Goal: Task Accomplishment & Management: Complete application form

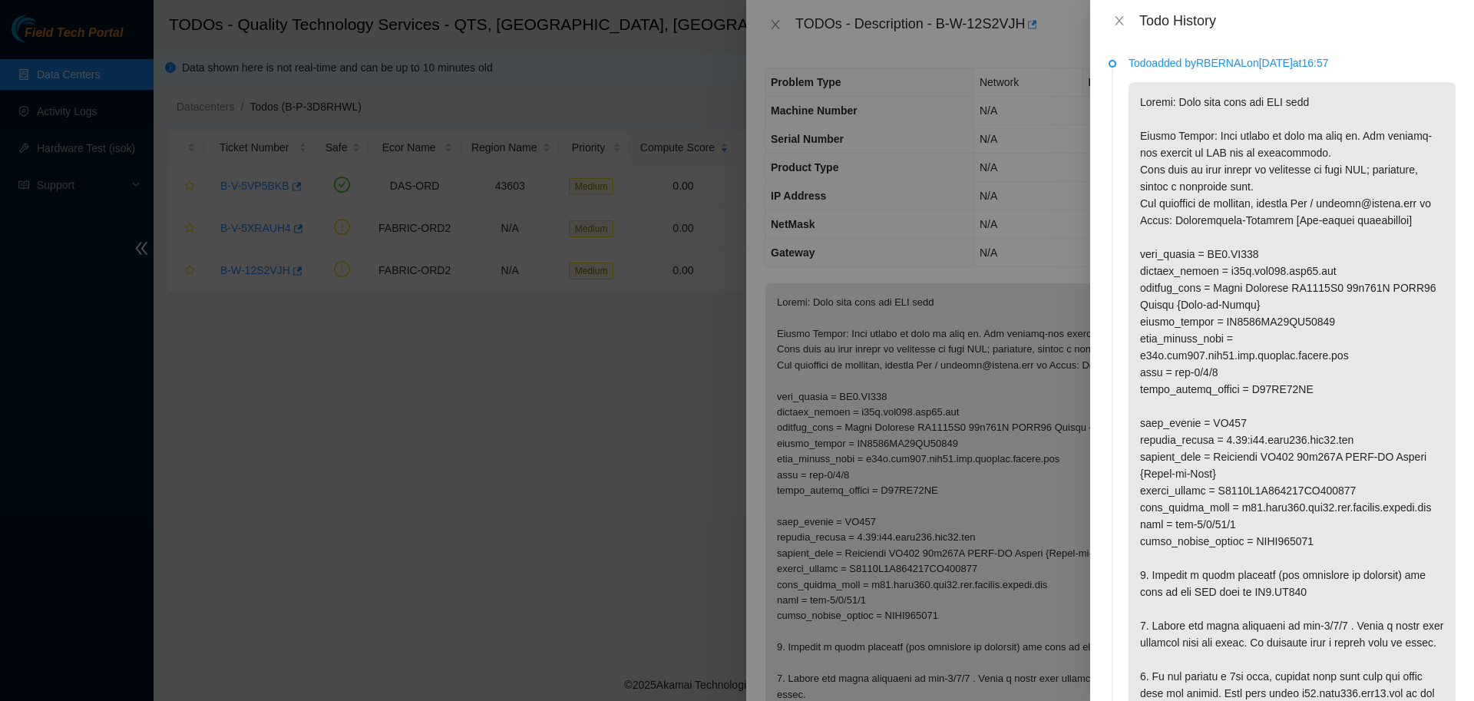
scroll to position [50, 0]
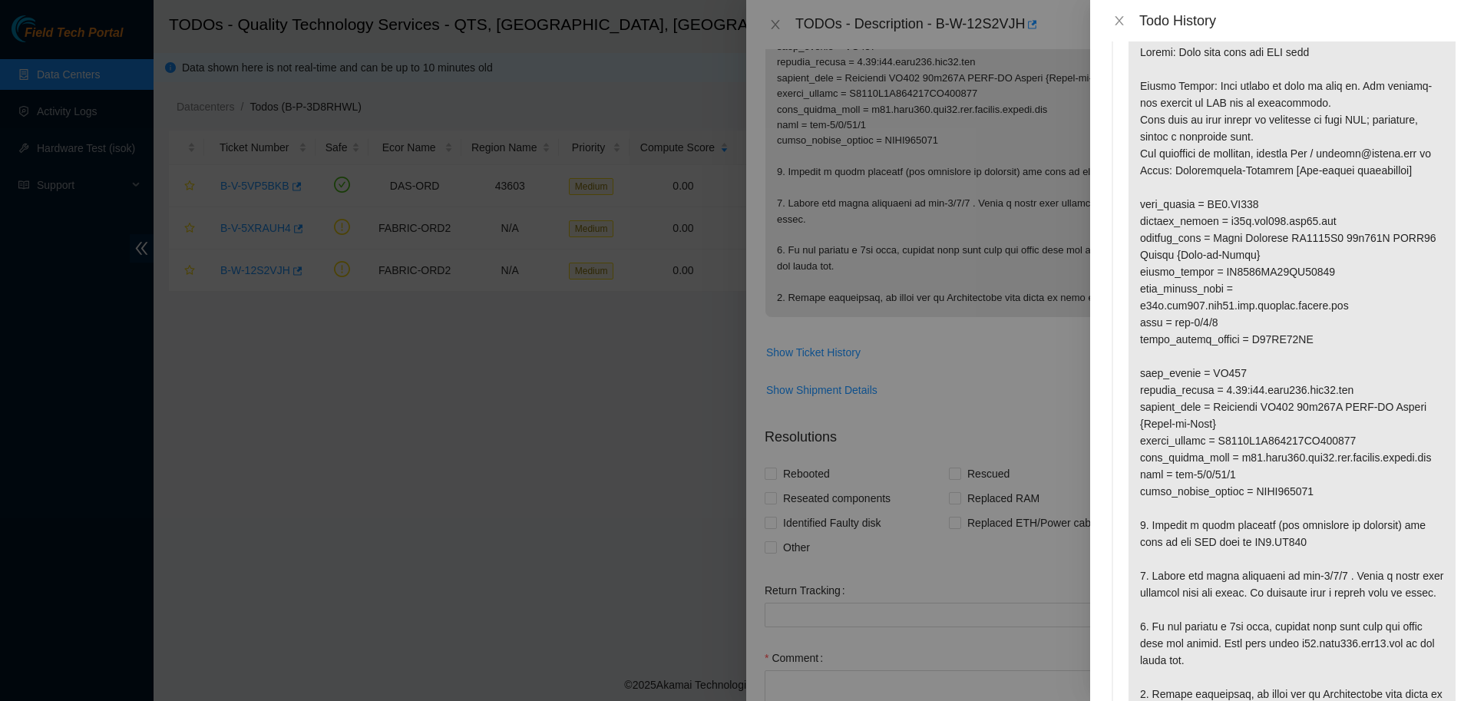
click at [1048, 399] on div at bounding box center [737, 350] width 1474 height 701
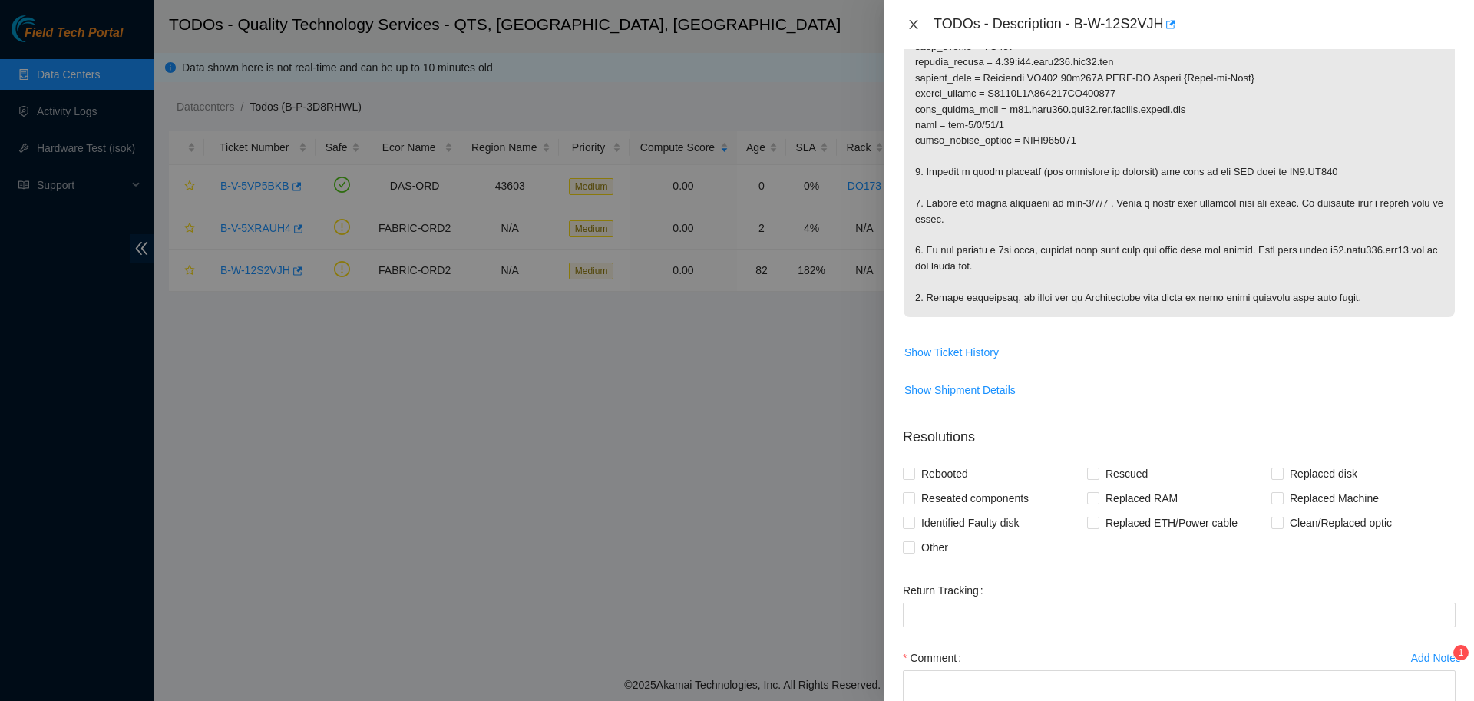
click at [915, 20] on icon "close" at bounding box center [913, 24] width 12 height 12
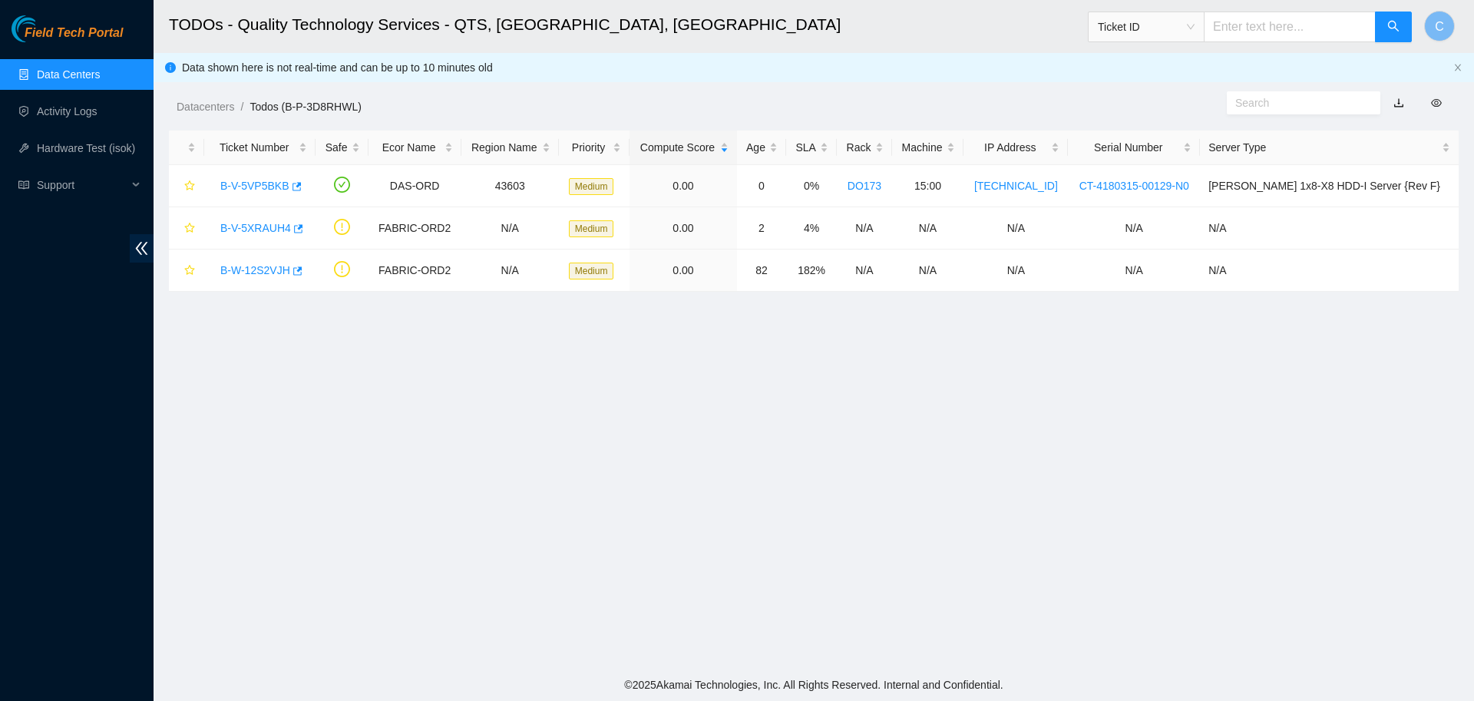
scroll to position [140, 0]
click at [256, 271] on link "B-W-12S2VJH" at bounding box center [255, 270] width 70 height 12
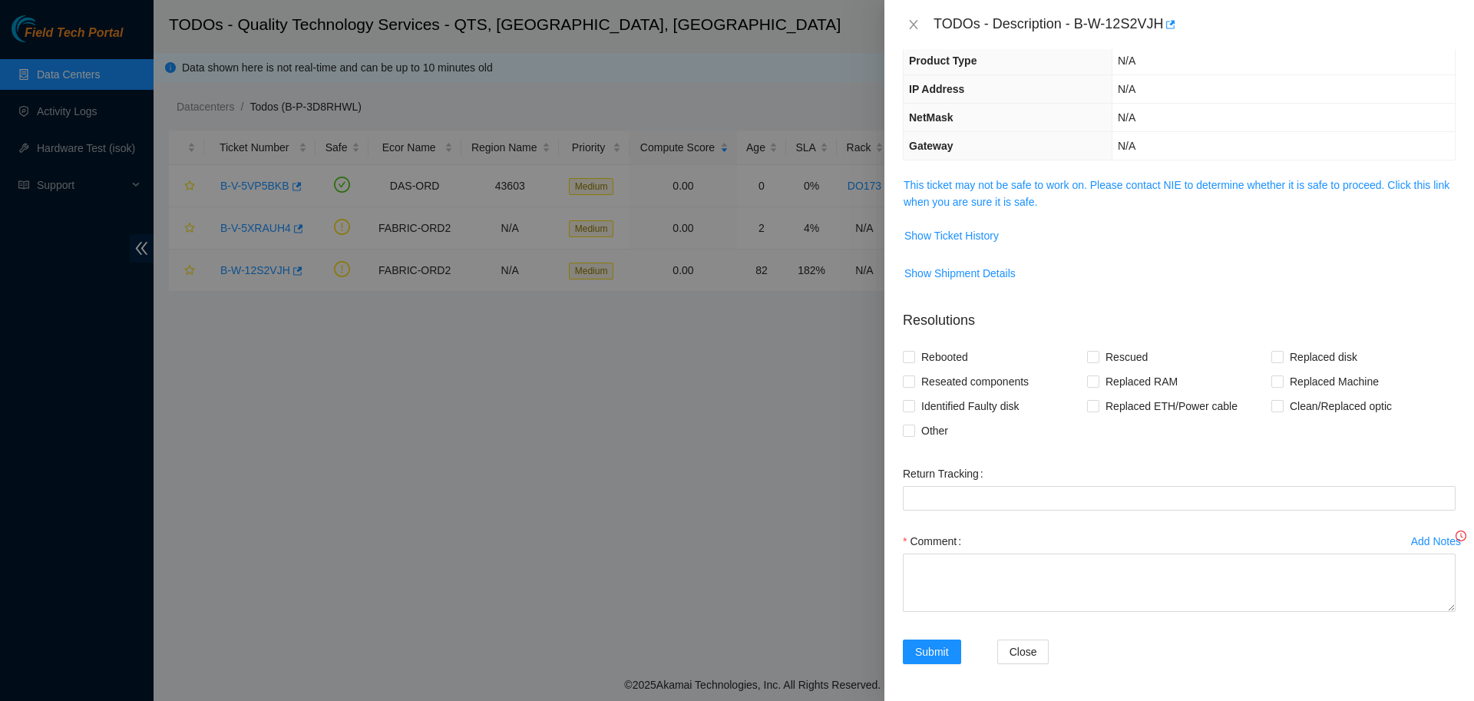
scroll to position [107, 0]
click at [982, 198] on link "This ticket may not be safe to work on. Please contact NIE to determine whether…" at bounding box center [1176, 193] width 546 height 29
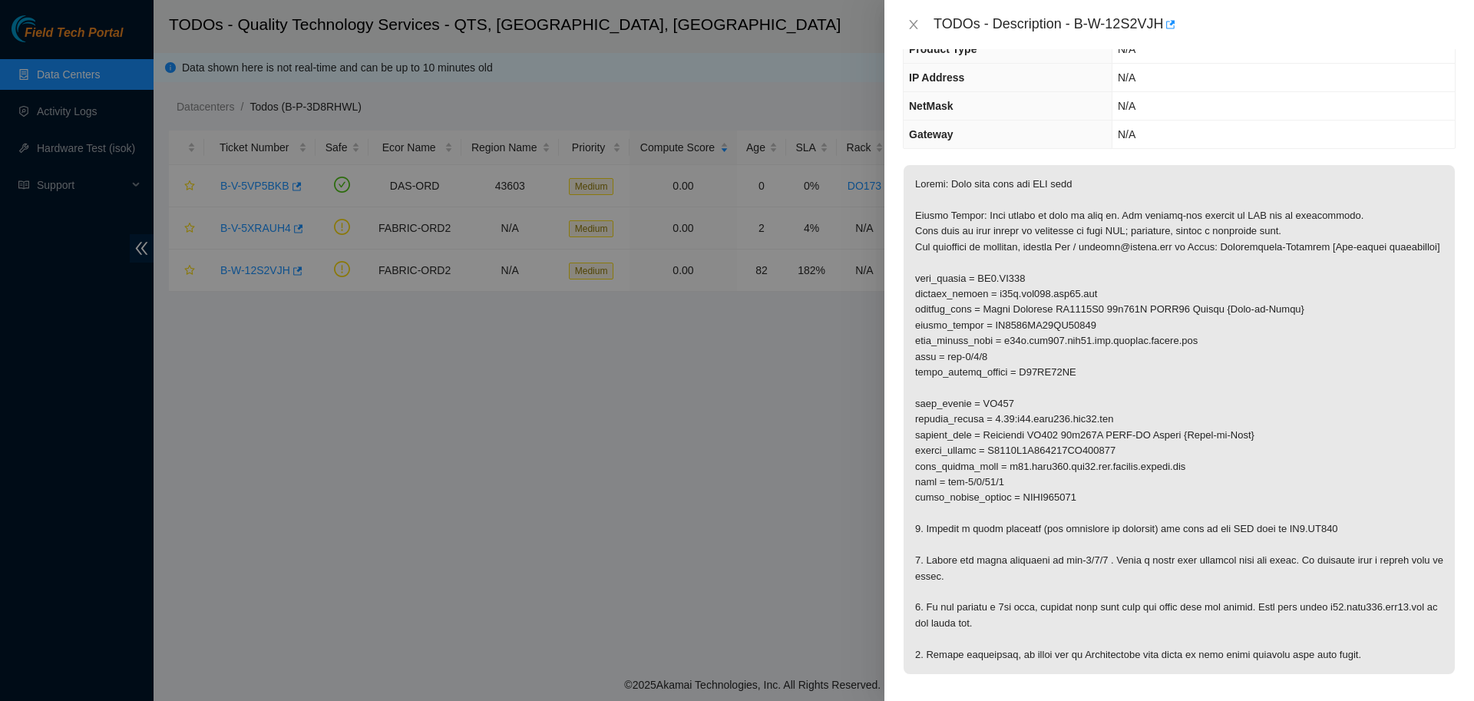
scroll to position [0, 0]
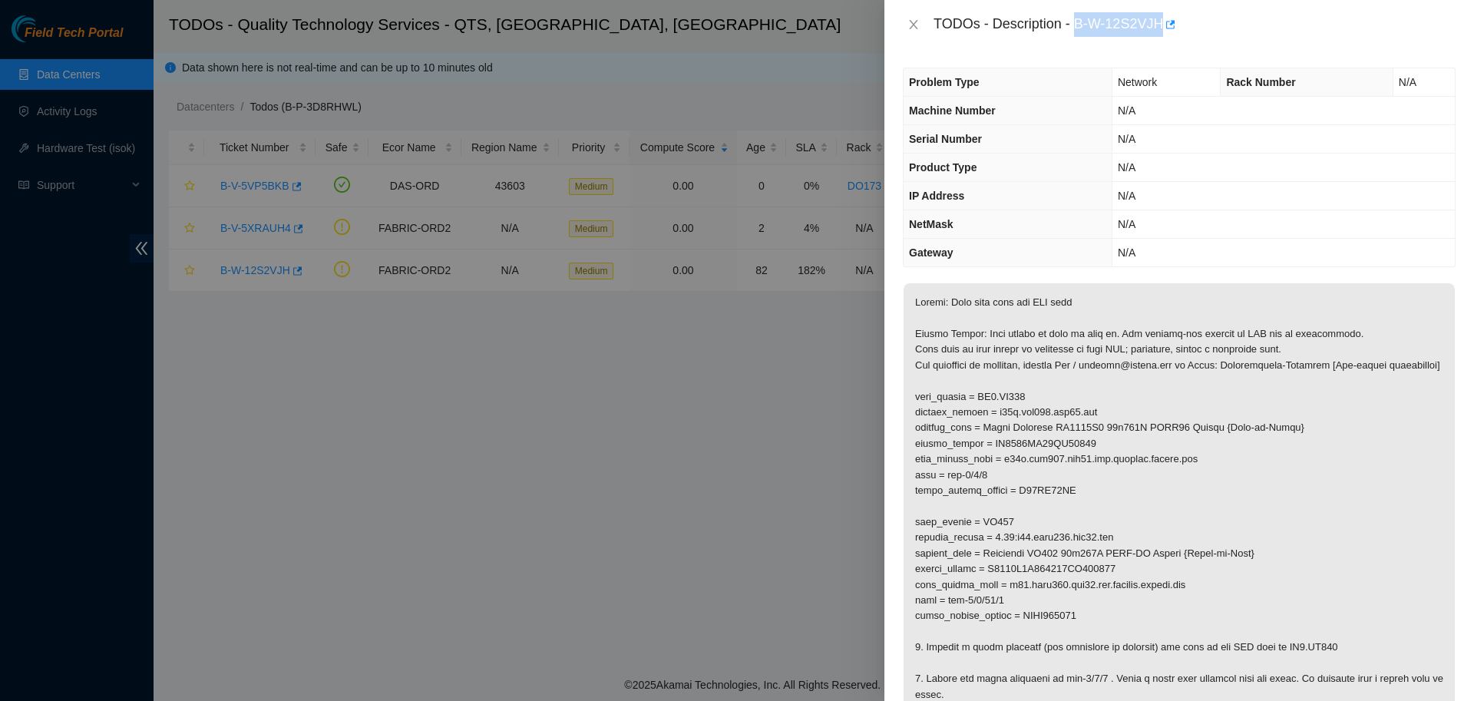
drag, startPoint x: 1070, startPoint y: 24, endPoint x: 1150, endPoint y: 23, distance: 79.8
click at [1150, 23] on div "TODOs - Description - B-W-12S2VJH" at bounding box center [1194, 24] width 522 height 25
copy div "B-W-12S2VJH"
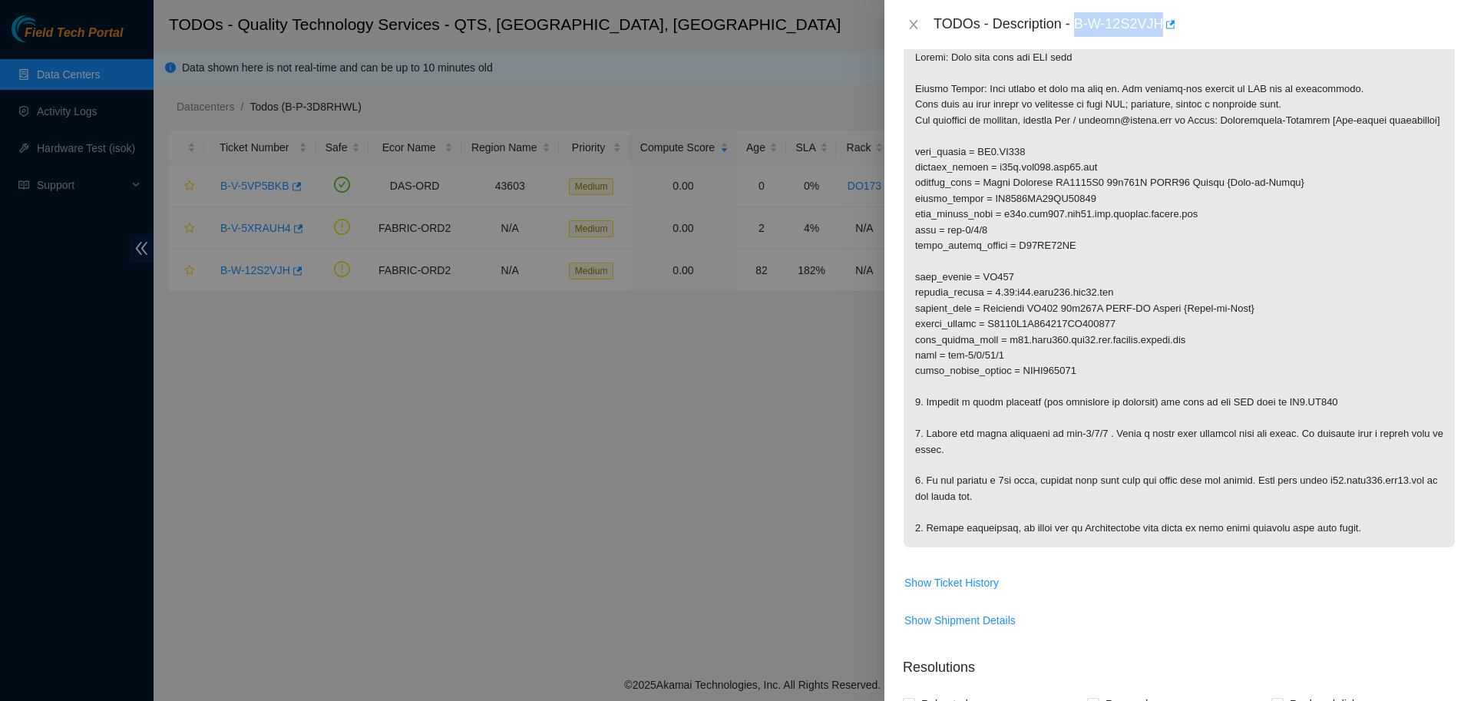
scroll to position [427, 0]
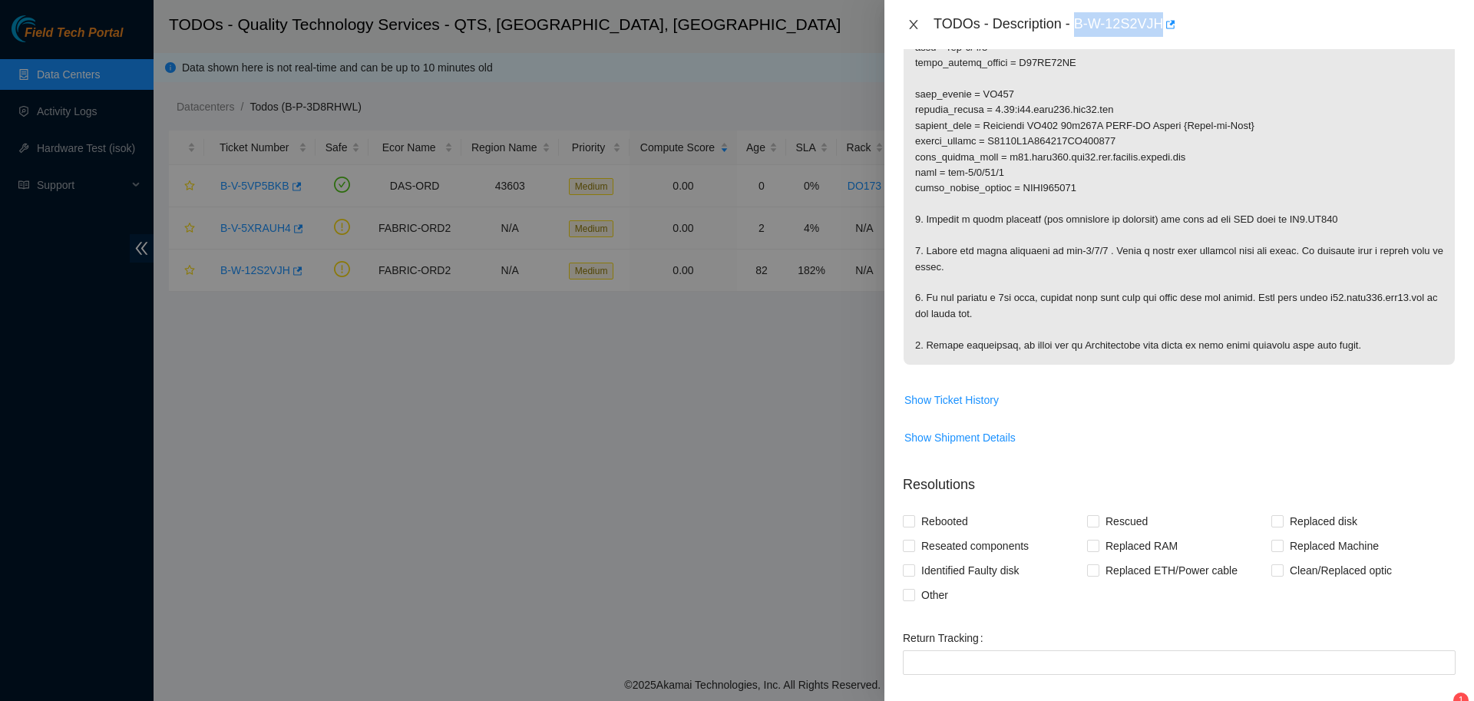
click at [912, 24] on icon "close" at bounding box center [913, 24] width 8 height 9
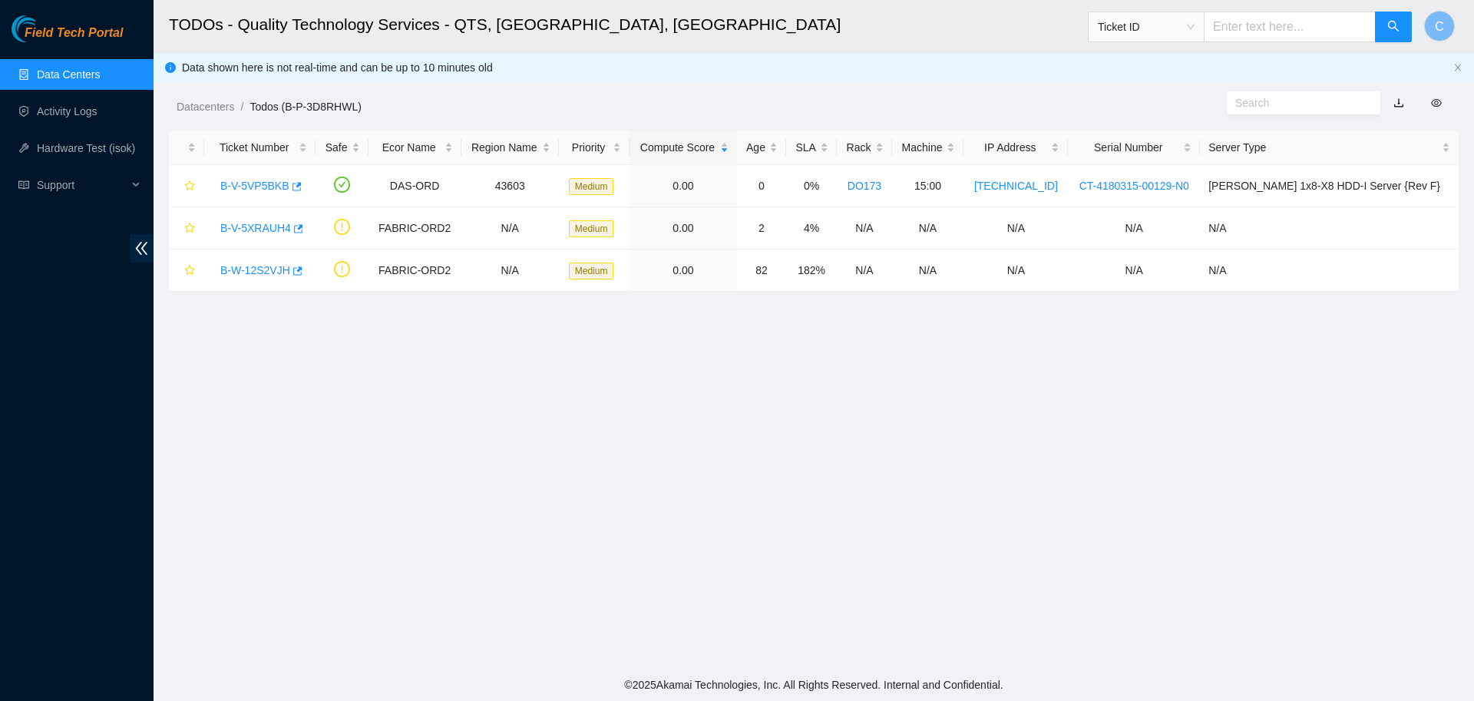
scroll to position [140, 0]
click at [268, 266] on link "B-W-12S2VJH" at bounding box center [255, 270] width 70 height 12
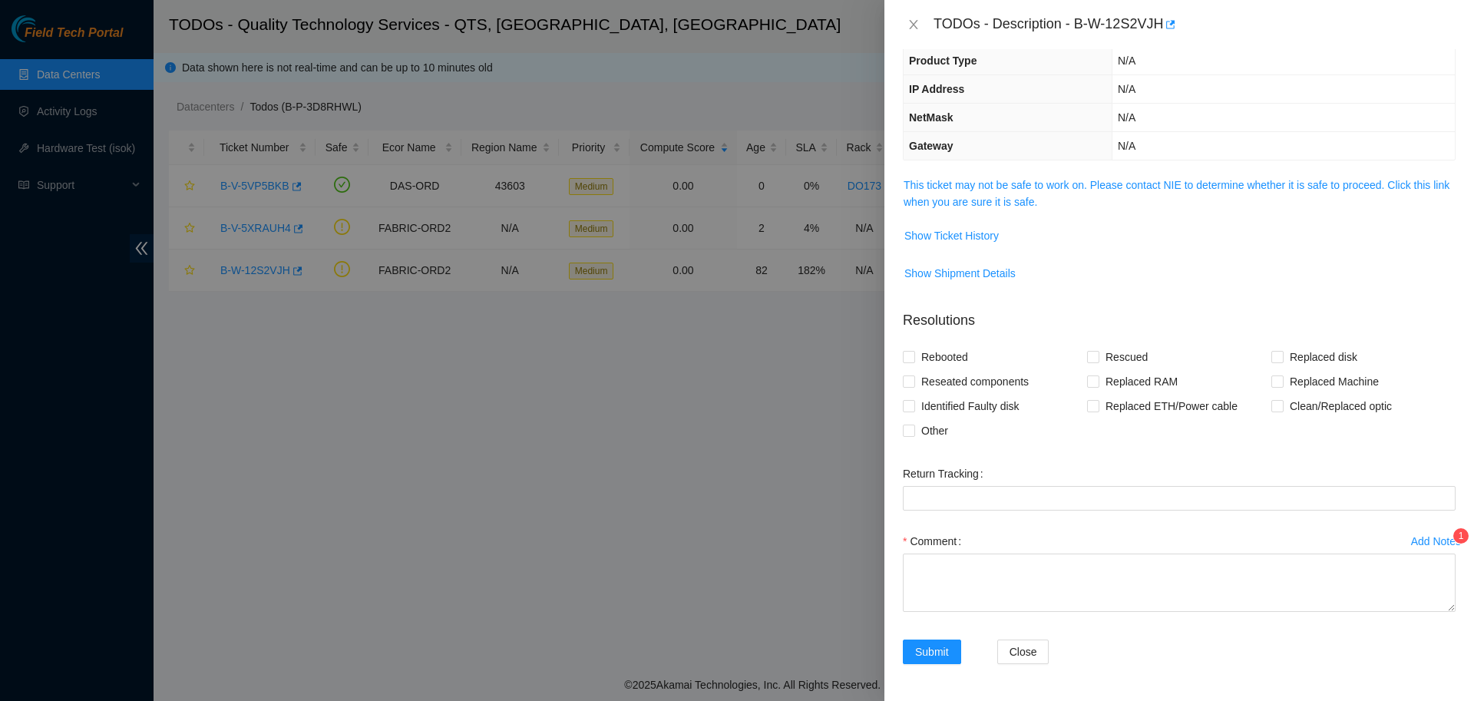
scroll to position [107, 0]
click at [1007, 202] on link "This ticket may not be safe to work on. Please contact NIE to determine whether…" at bounding box center [1176, 193] width 546 height 29
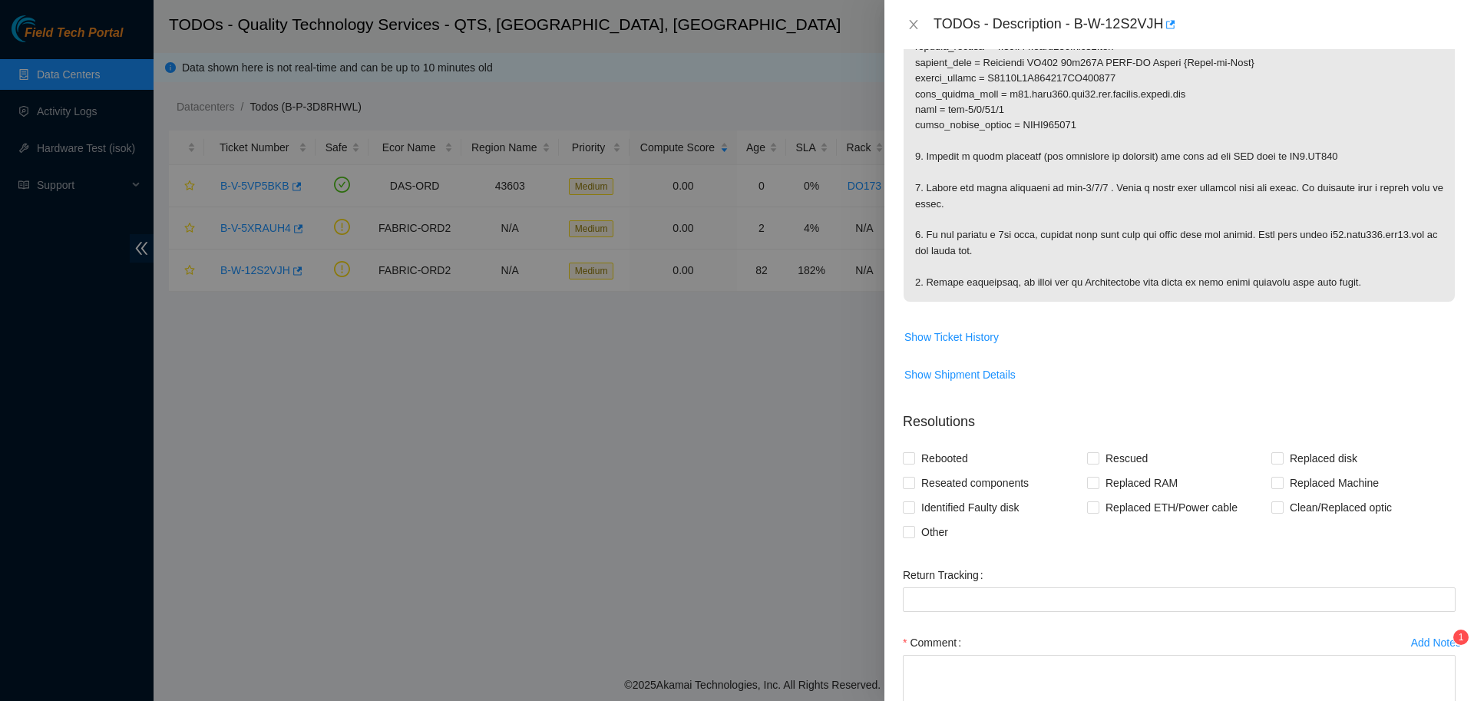
scroll to position [495, 0]
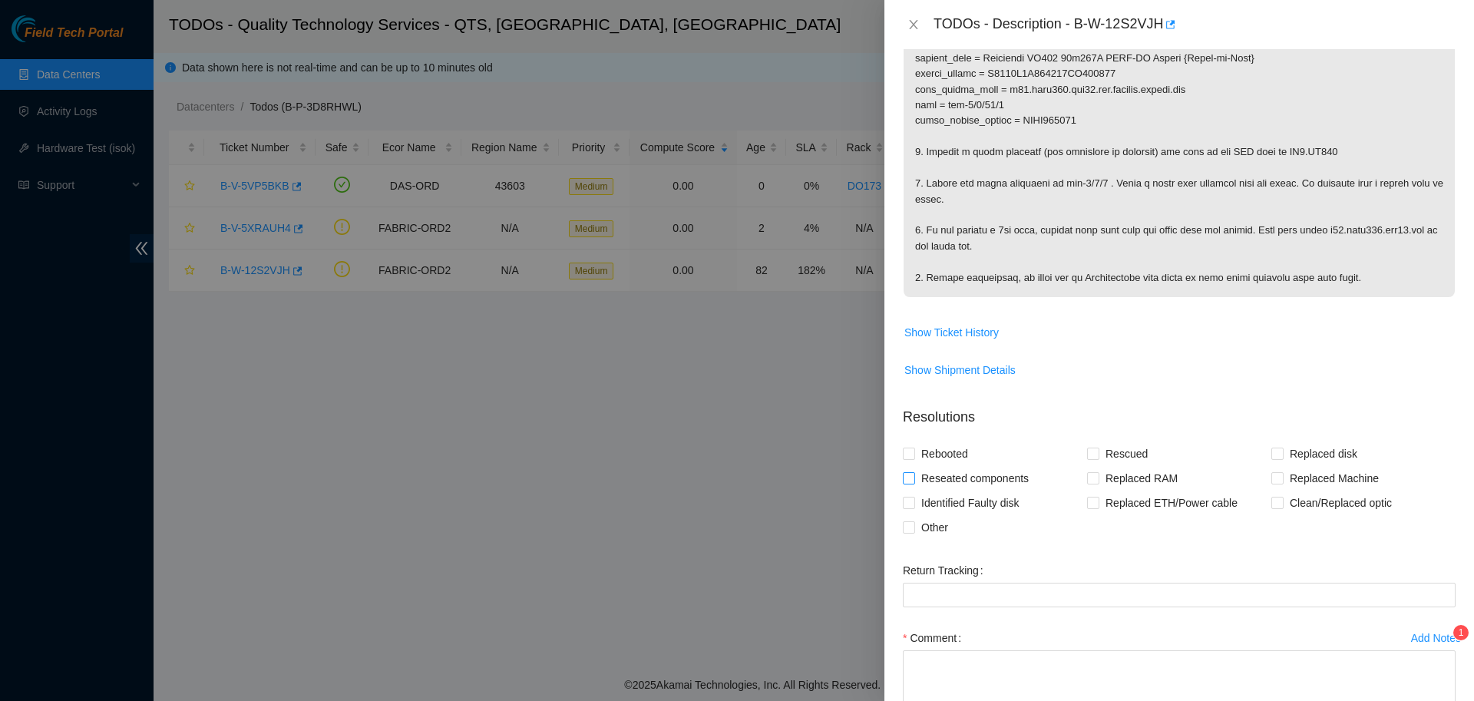
click at [996, 490] on span "Reseated components" at bounding box center [975, 478] width 120 height 25
click at [913, 483] on input "Reseated components" at bounding box center [908, 477] width 11 height 11
checkbox input "true"
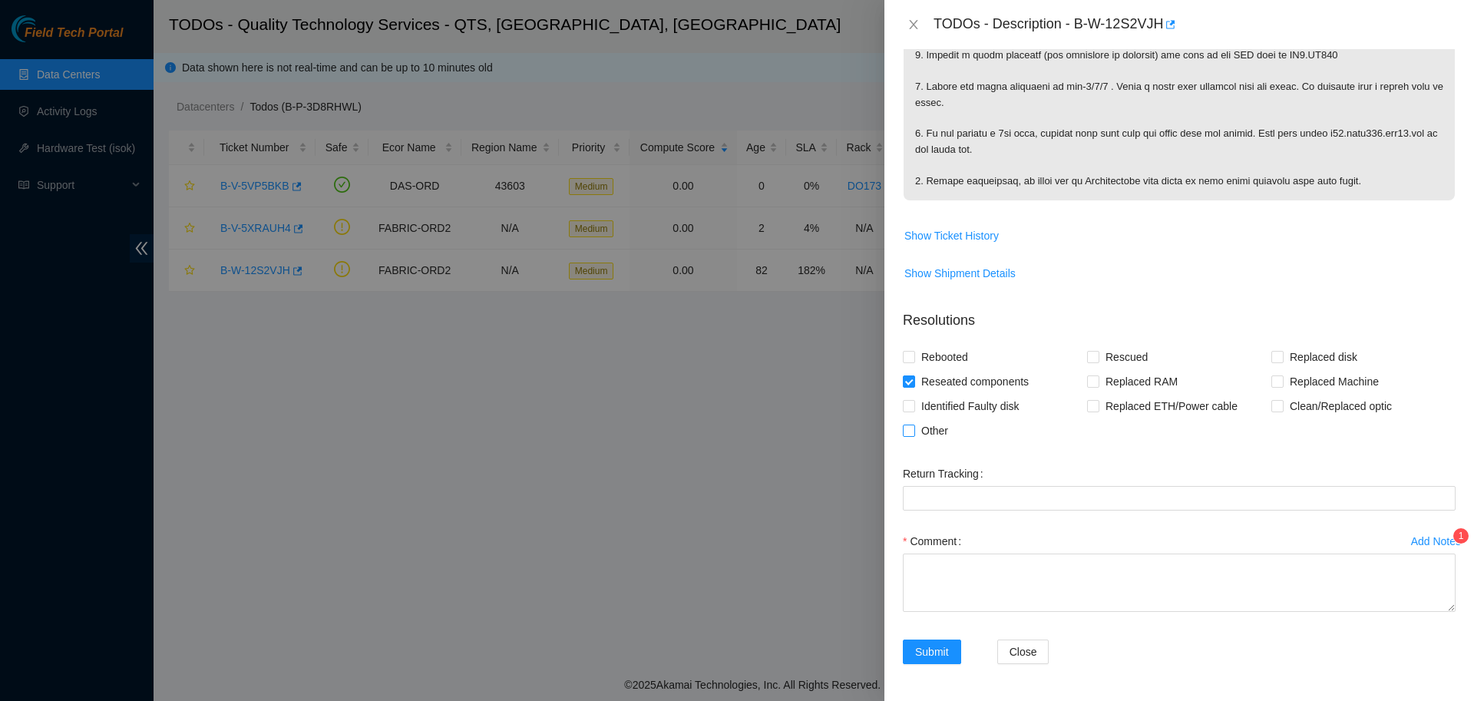
click at [929, 439] on span "Other" at bounding box center [934, 430] width 39 height 25
click at [913, 435] on input "Other" at bounding box center [908, 429] width 11 height 11
checkbox input "true"
click at [1250, 580] on textarea "Comment" at bounding box center [1179, 582] width 553 height 58
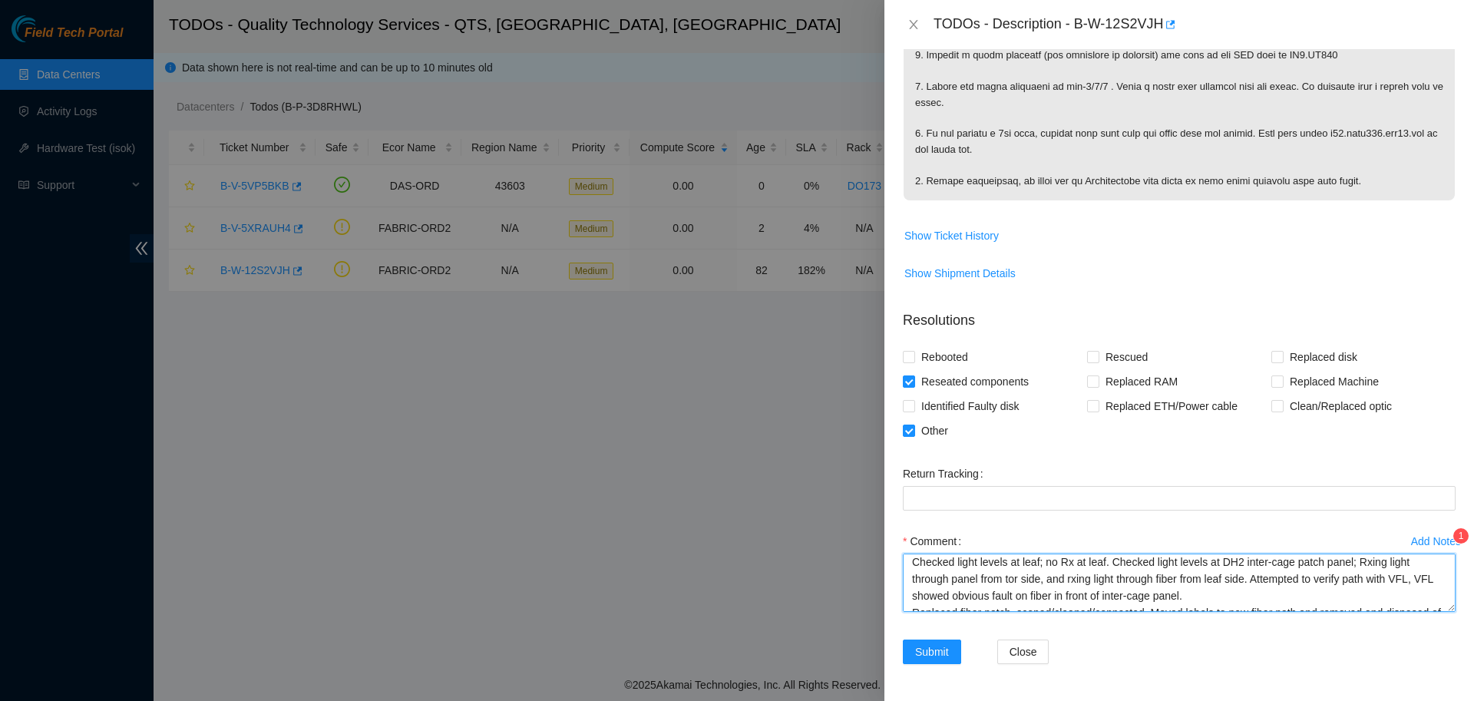
scroll to position [4, 0]
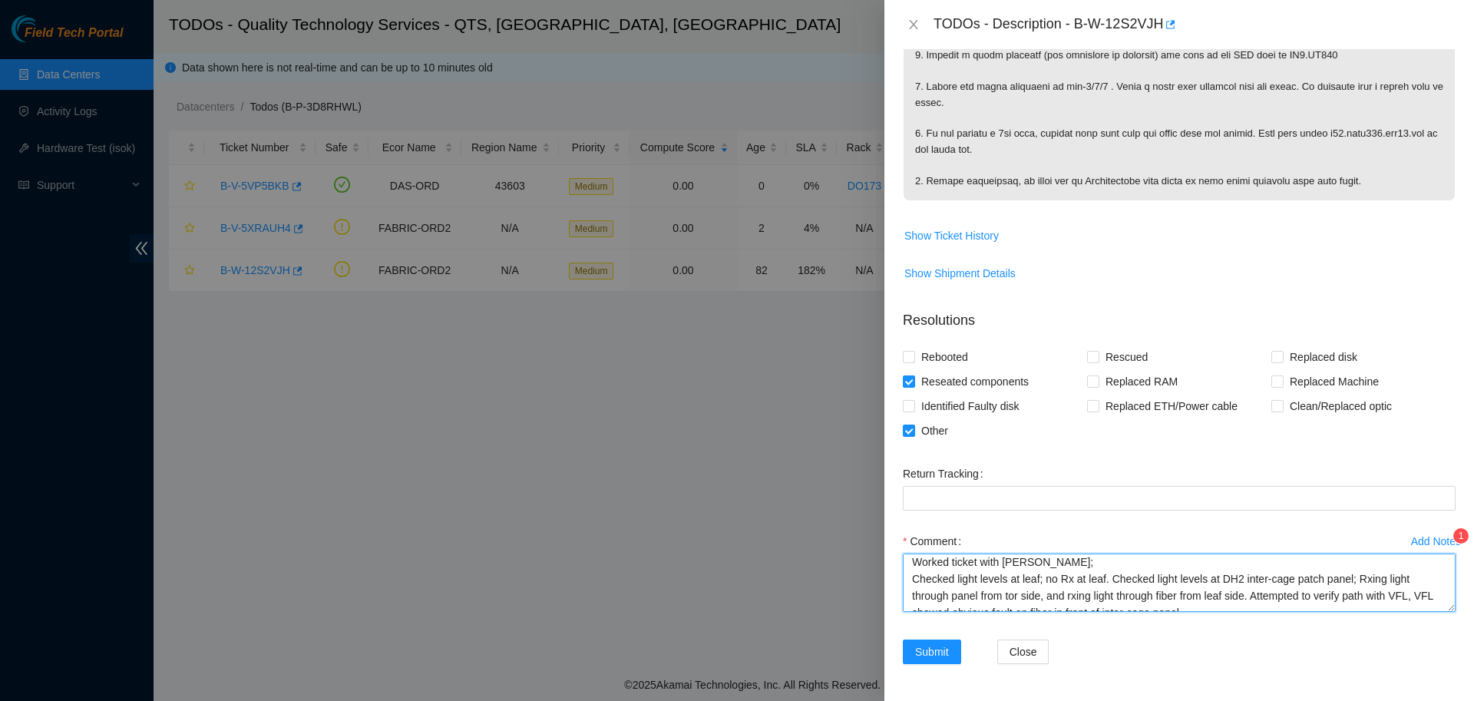
type textarea "Worked ticket with [PERSON_NAME]; Checked light levels at leaf; no Rx at leaf. …"
click at [1077, 31] on div "TODOs - Description - B-W-12S2VJH" at bounding box center [1194, 24] width 522 height 25
drag, startPoint x: 1070, startPoint y: 21, endPoint x: 1150, endPoint y: 28, distance: 80.2
click at [1150, 28] on div "TODOs - Description - B-W-12S2VJH" at bounding box center [1194, 24] width 522 height 25
copy div "B-W-12S2VJH"
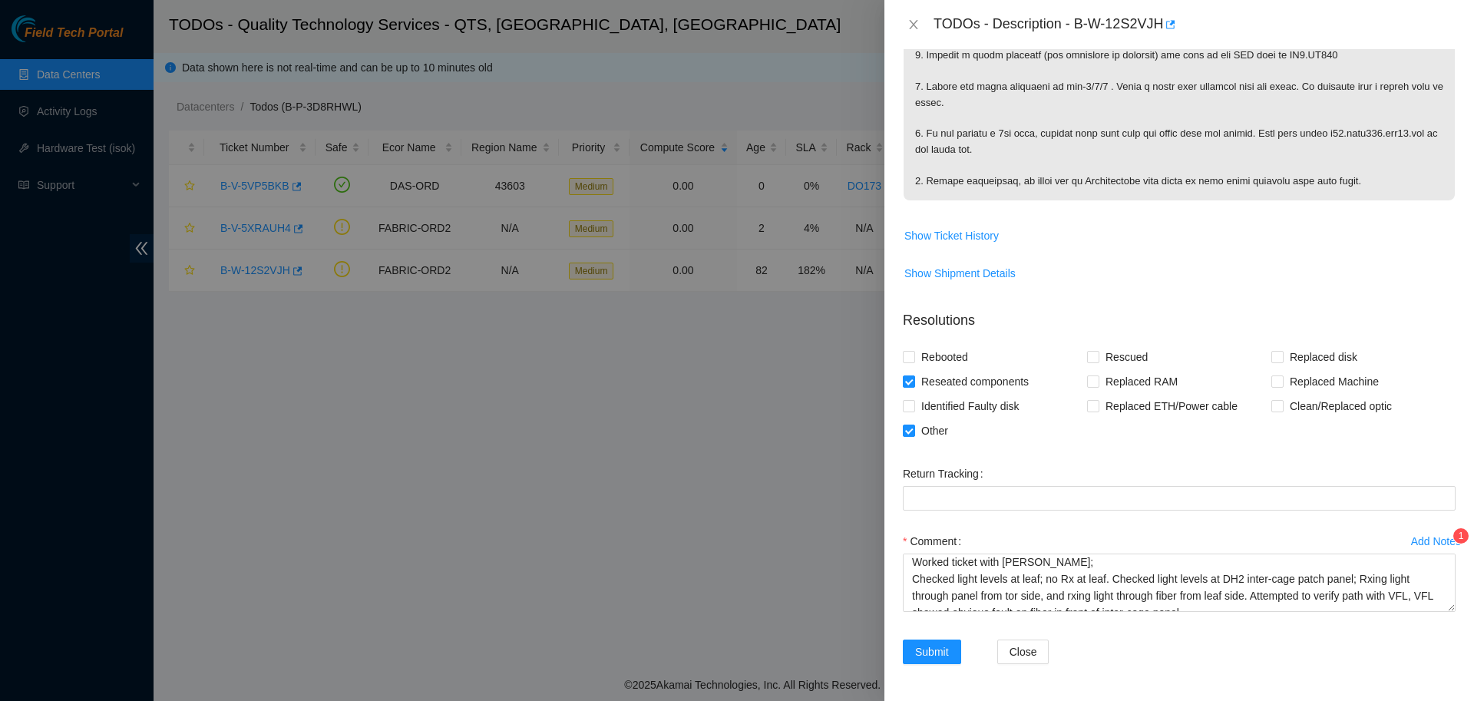
click at [1287, 292] on td "Show Shipment Details" at bounding box center [1179, 279] width 553 height 38
click at [1425, 536] on div "Add Notes" at bounding box center [1436, 541] width 50 height 11
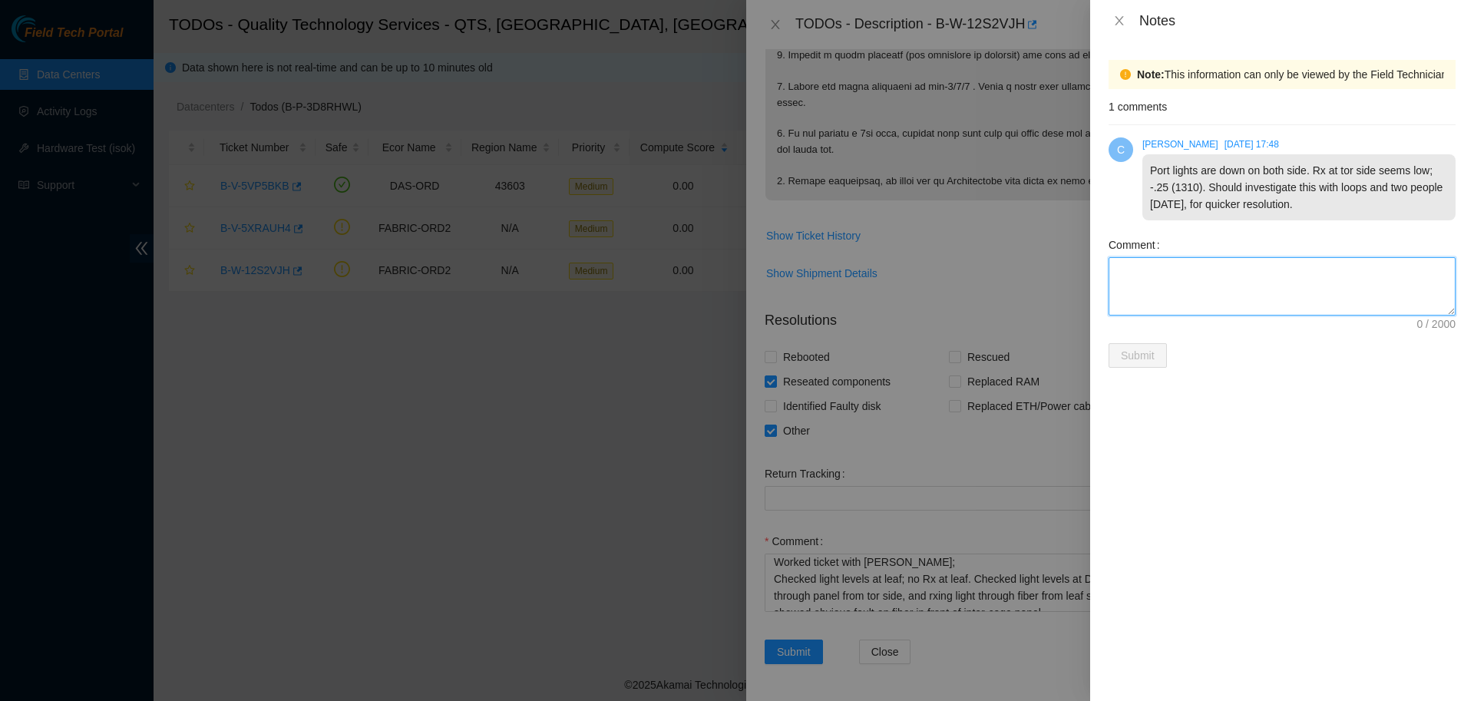
click at [1186, 294] on textarea "Comment" at bounding box center [1281, 286] width 347 height 58
type textarea "Bad fiber patch in DH2 identified; contacted connectivity team to perform checks"
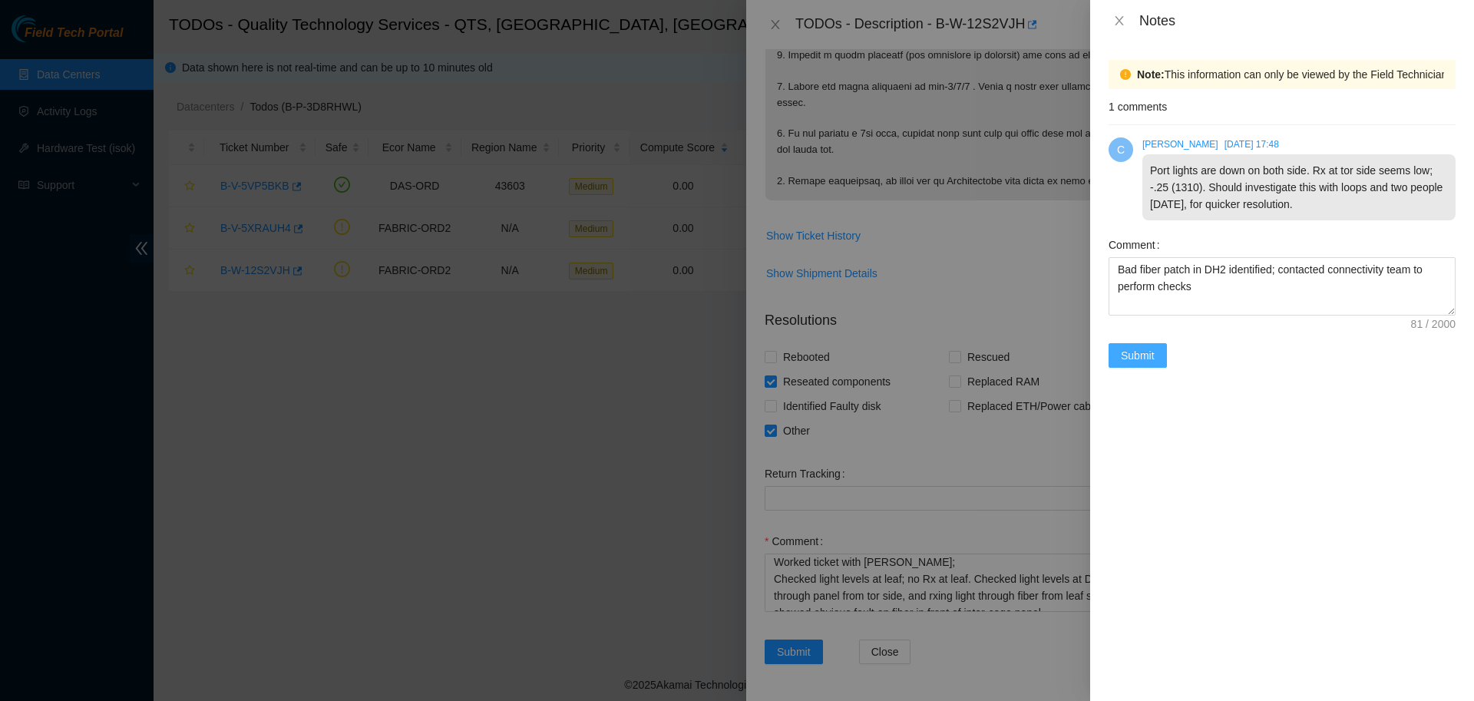
click at [1138, 358] on span "Submit" at bounding box center [1137, 355] width 34 height 17
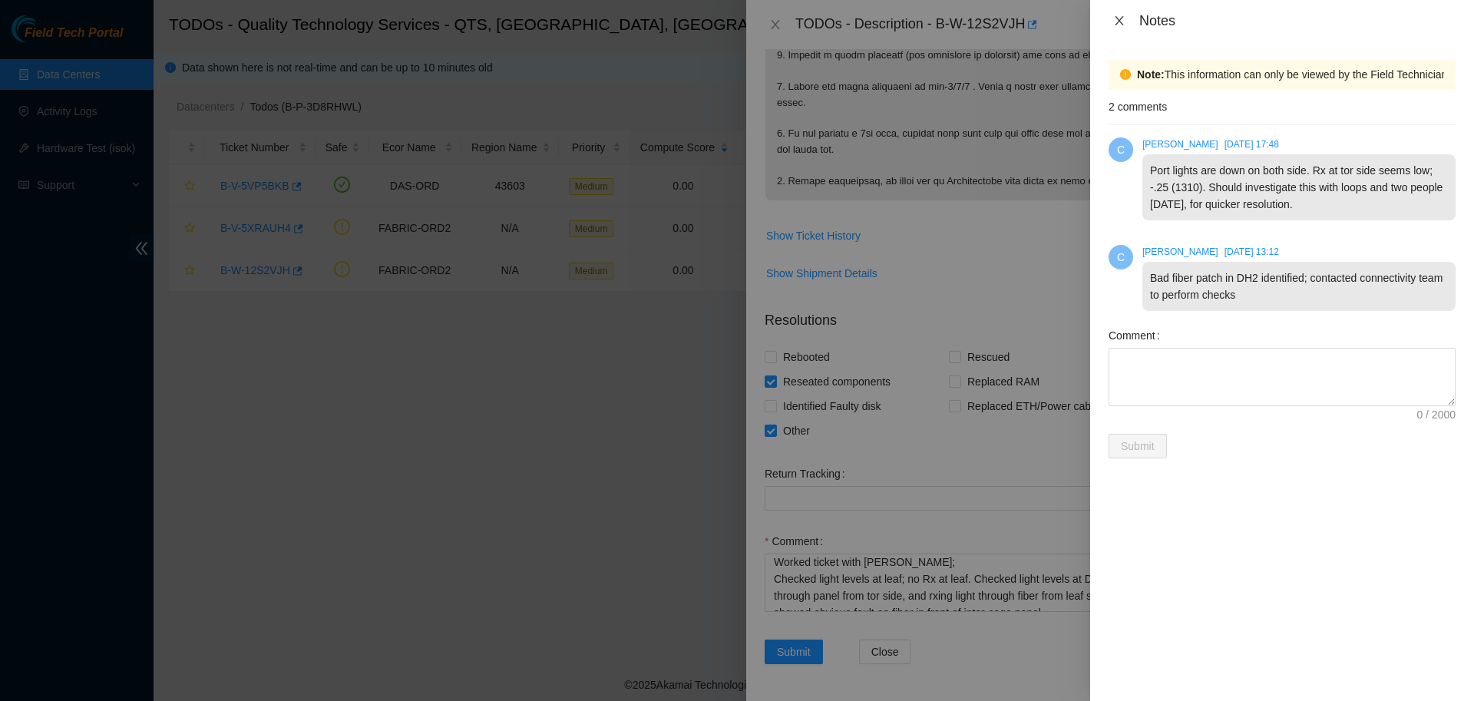
click at [1122, 21] on icon "close" at bounding box center [1119, 21] width 12 height 12
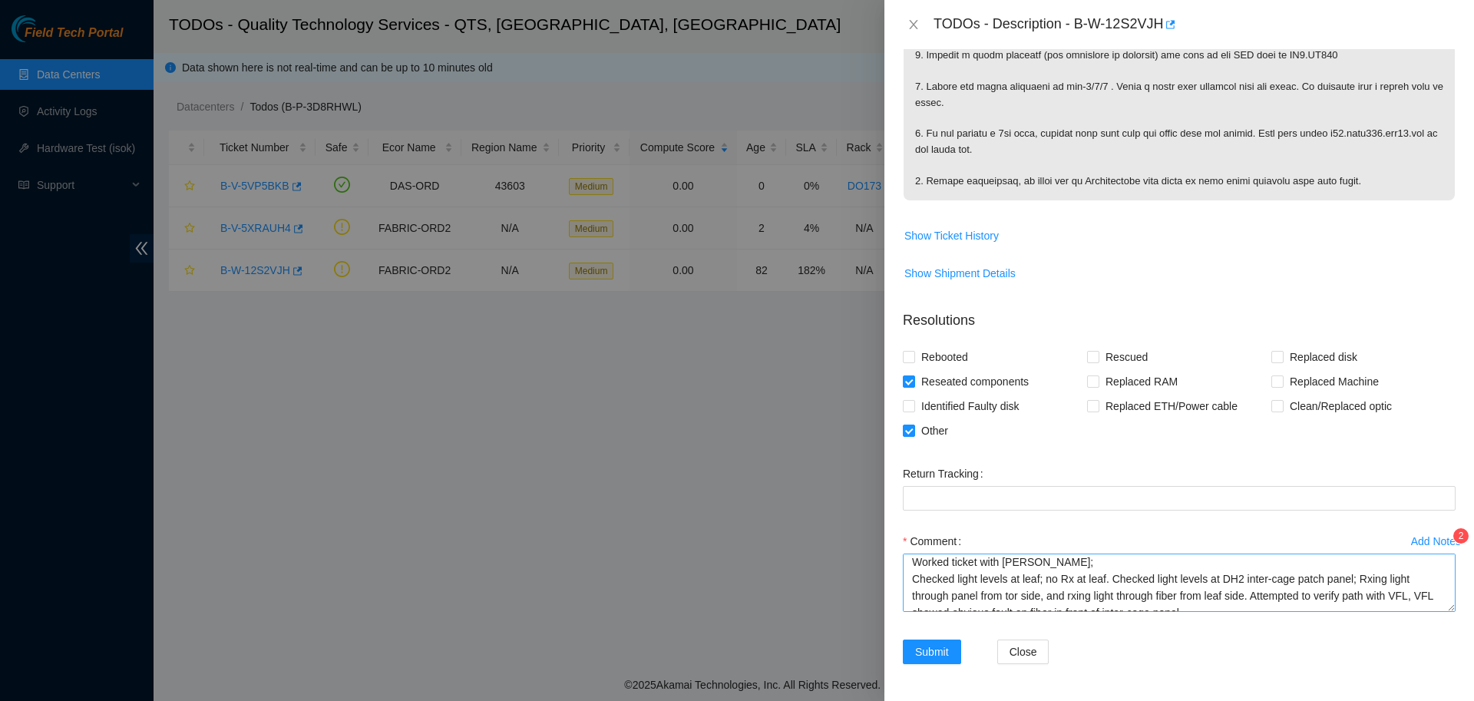
scroll to position [68, 0]
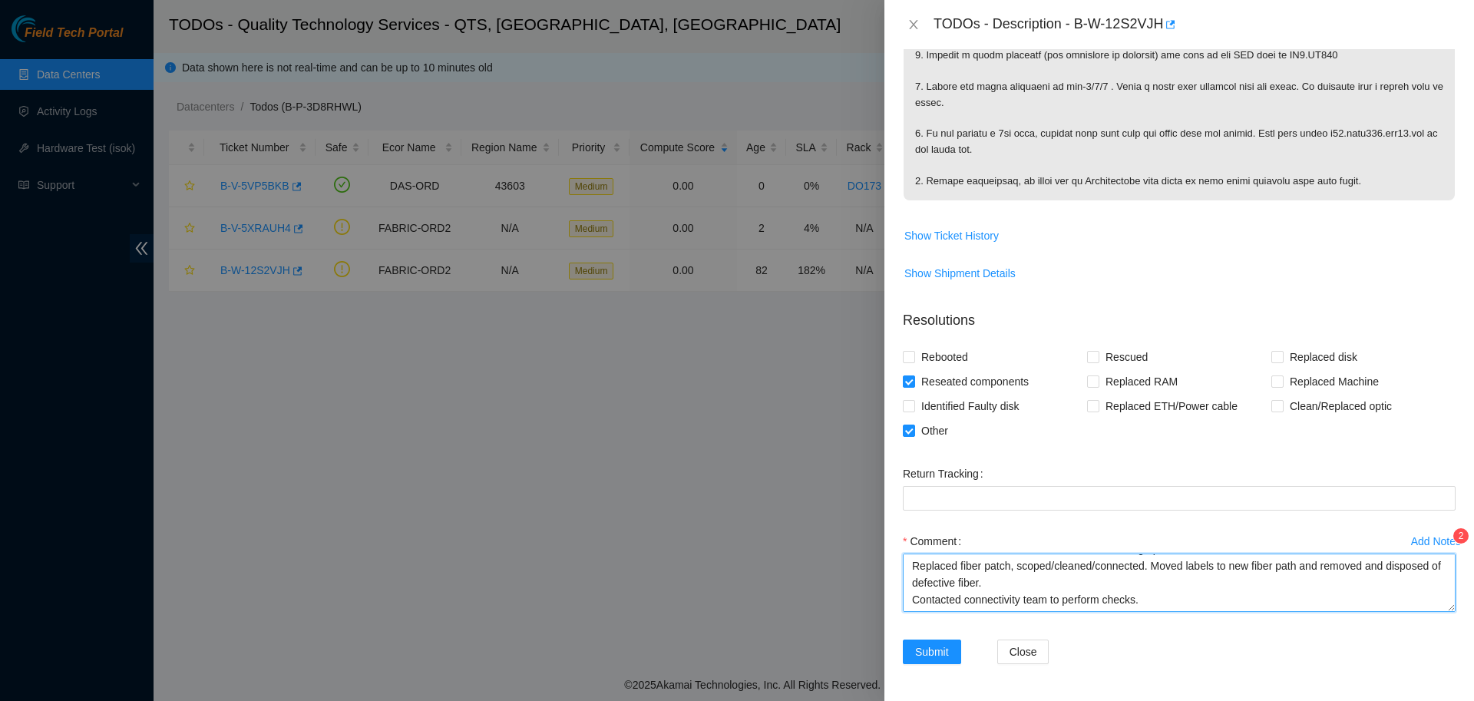
click at [1170, 602] on textarea "Worked ticket with [PERSON_NAME]; Checked light levels at leaf; no Rx at leaf. …" at bounding box center [1179, 582] width 553 height 58
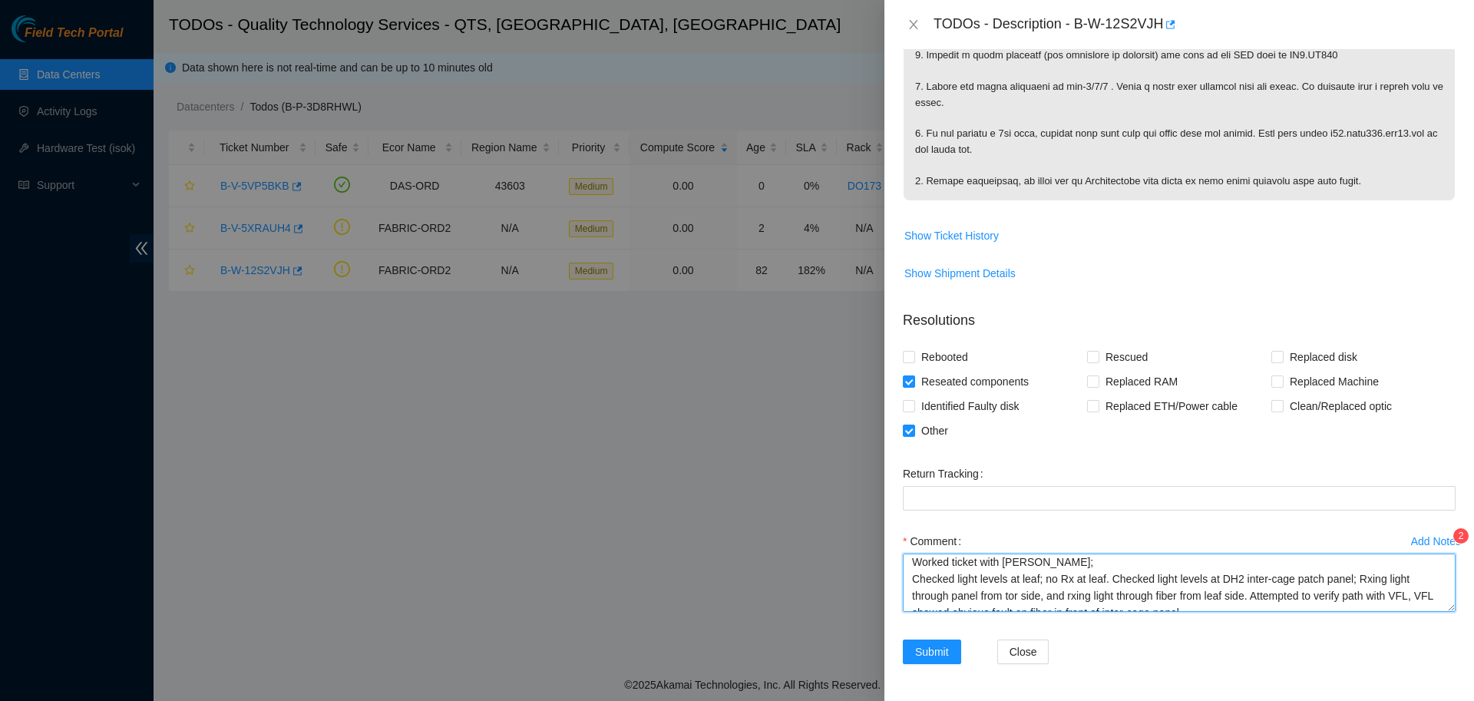
click at [1293, 586] on textarea "Worked ticket with [PERSON_NAME]; Checked light levels at leaf; no Rx at leaf. …" at bounding box center [1179, 582] width 553 height 58
click at [1115, 602] on textarea "Worked ticket with [PERSON_NAME]; Checked light levels at leaf; no Rx at leaf. …" at bounding box center [1179, 582] width 553 height 58
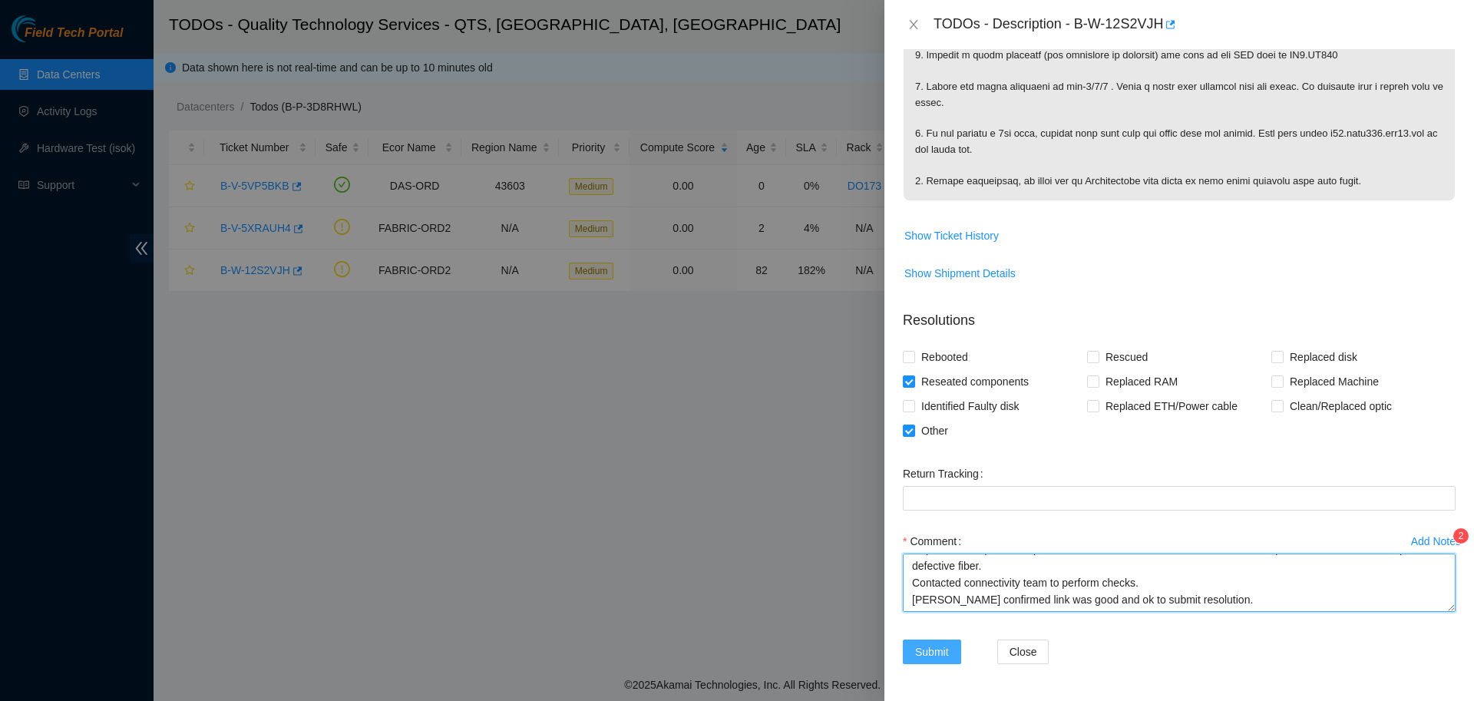
type textarea "Worked ticket with [PERSON_NAME]; Checked light levels at leaf; no Rx at leaf. …"
click at [937, 655] on span "Submit" at bounding box center [932, 651] width 34 height 17
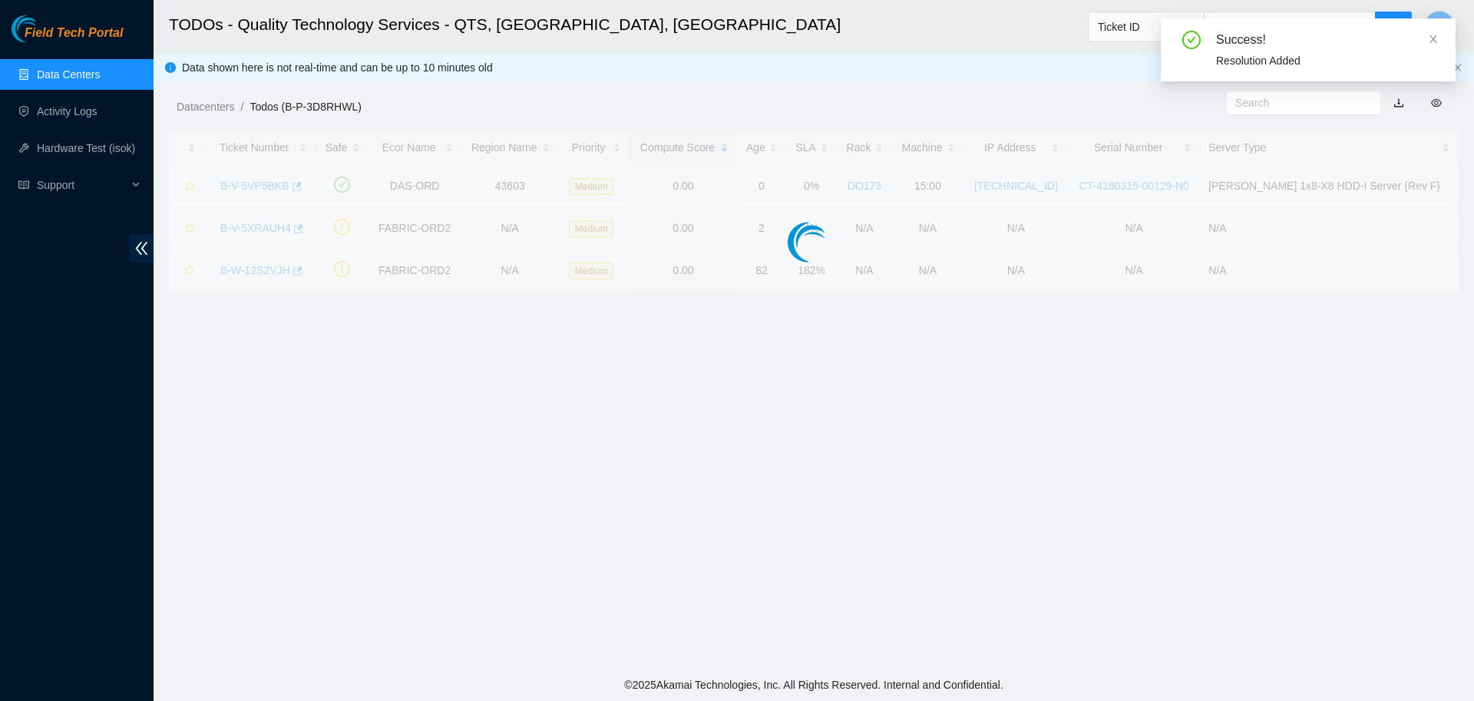
scroll to position [140, 0]
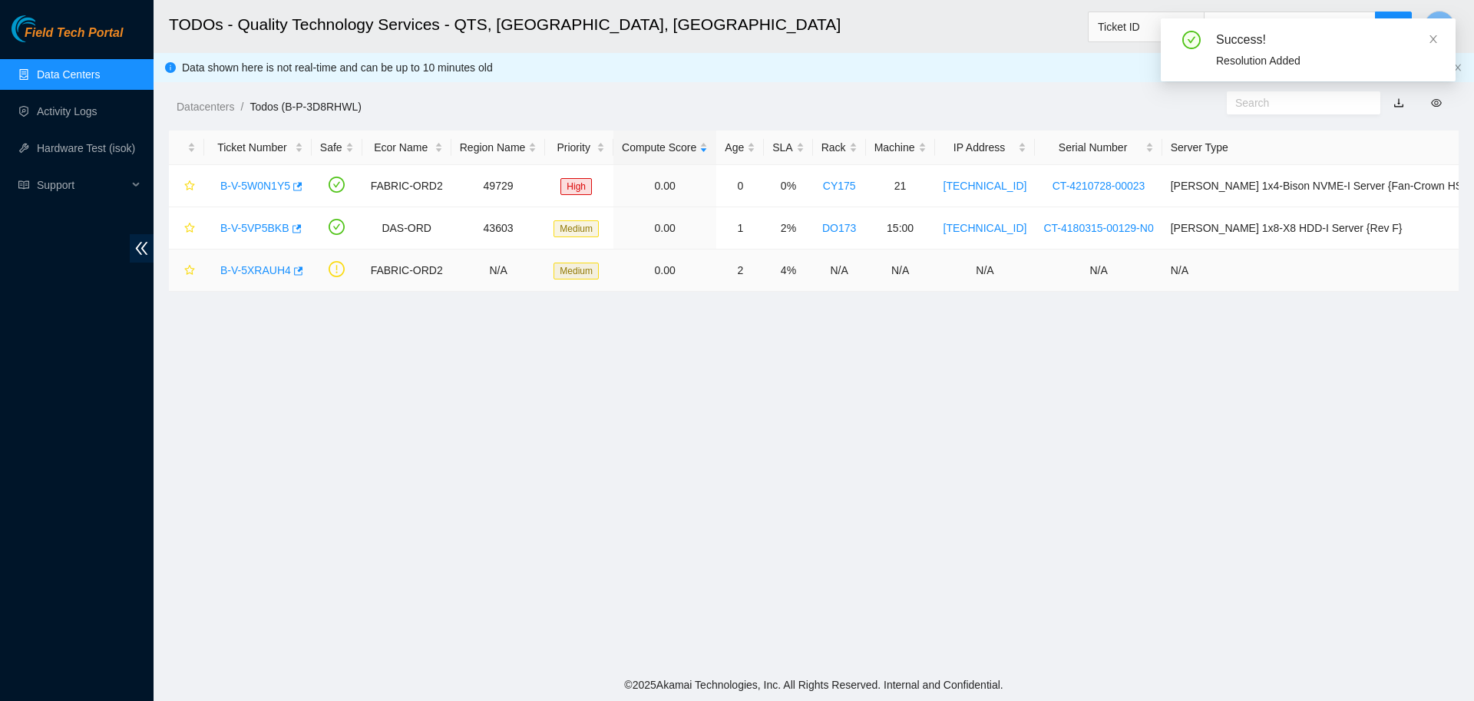
click at [260, 269] on link "B-V-5XRAUH4" at bounding box center [255, 270] width 71 height 12
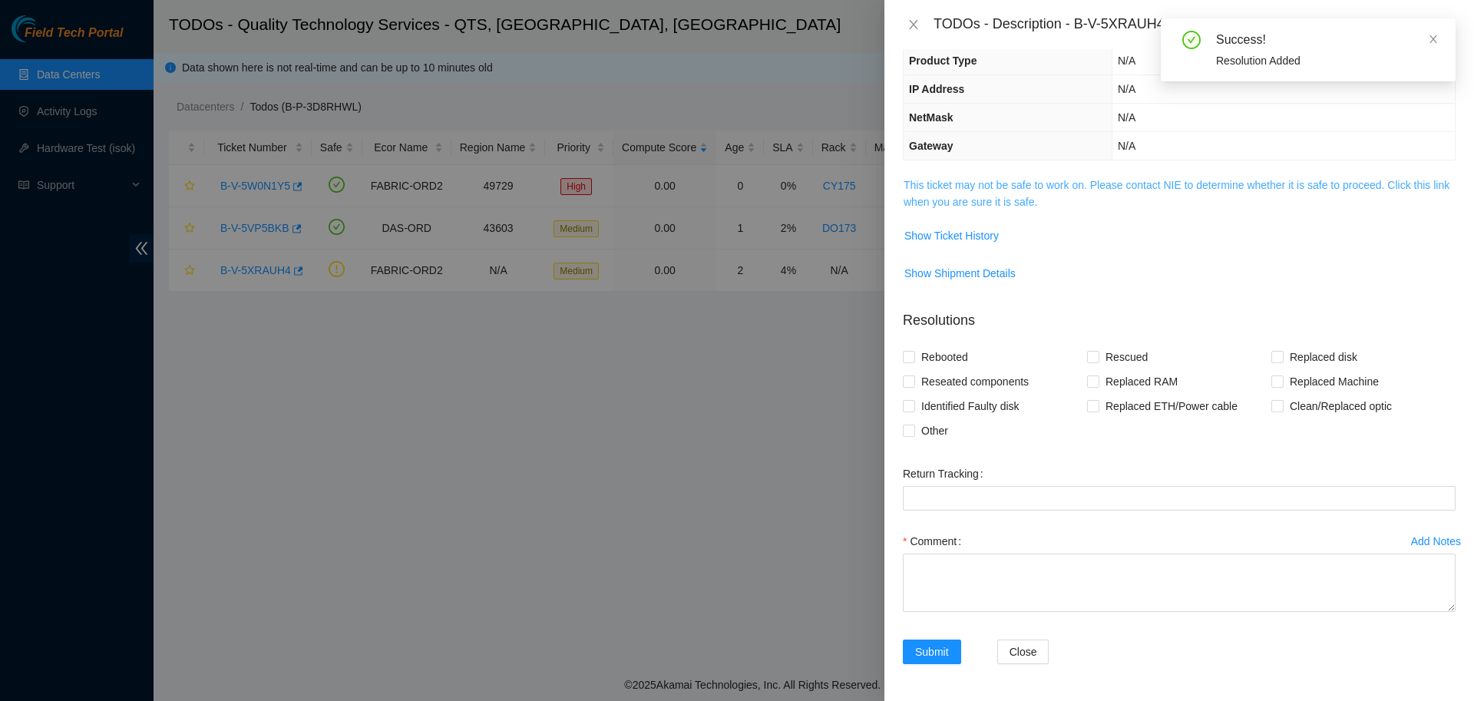
click at [978, 184] on link "This ticket may not be safe to work on. Please contact NIE to determine whether…" at bounding box center [1176, 193] width 546 height 29
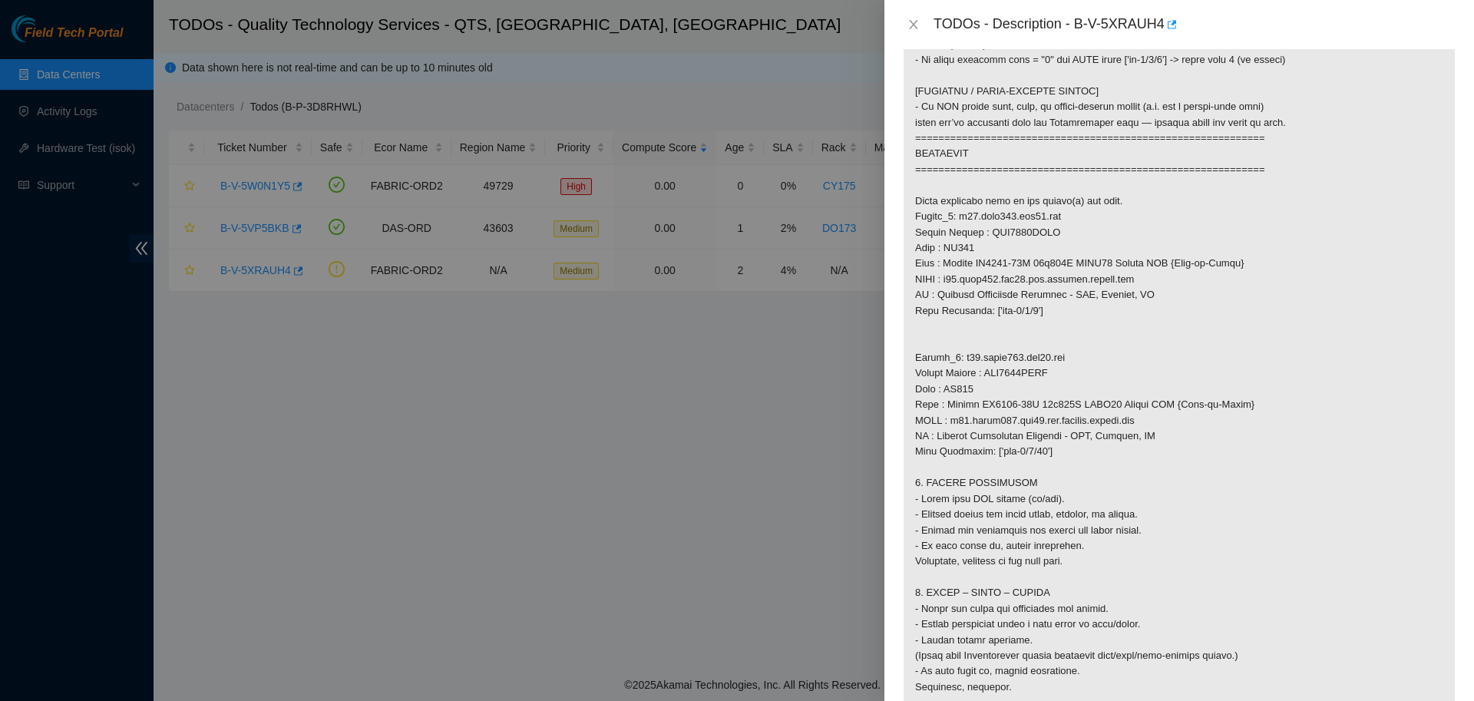
scroll to position [761, 0]
click at [918, 24] on button "Close" at bounding box center [913, 25] width 21 height 15
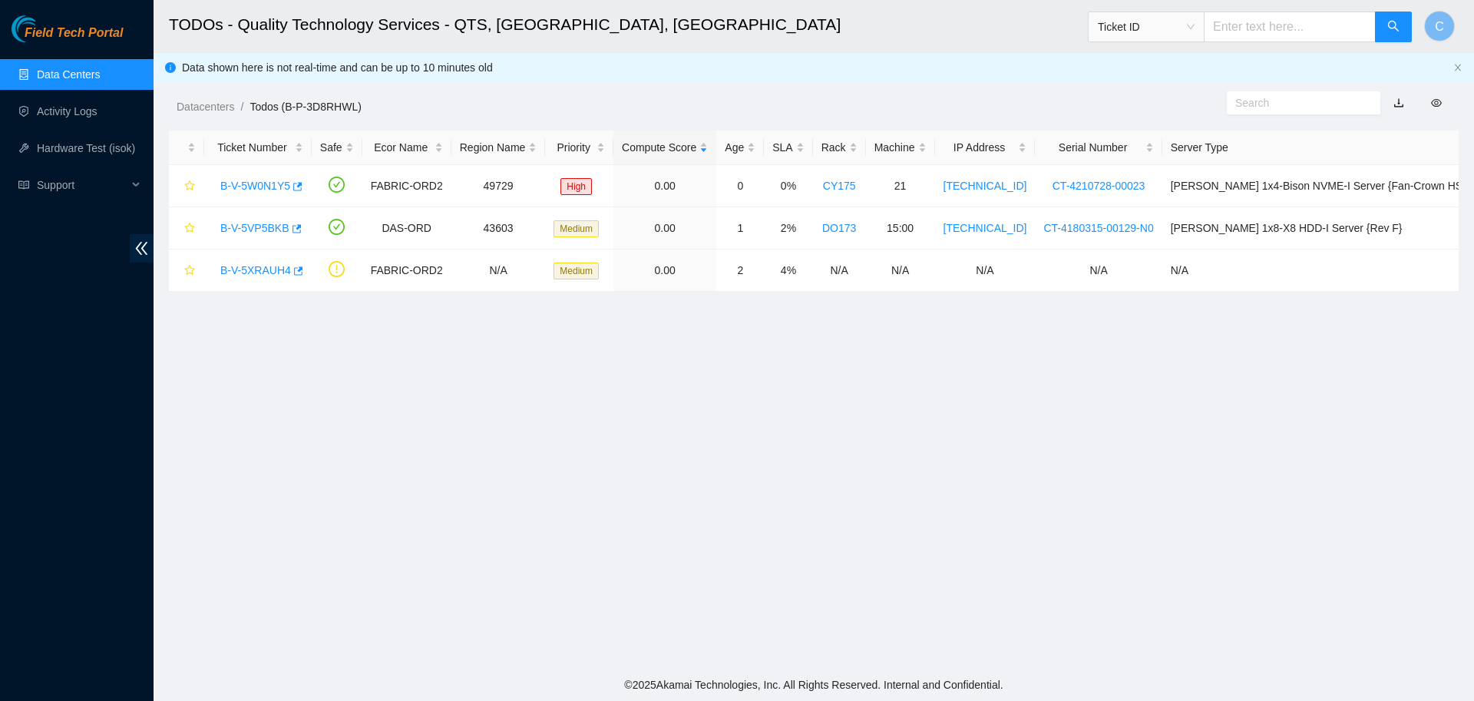
scroll to position [140, 0]
click at [254, 177] on div "B-V-5W0N1Y5" at bounding box center [258, 185] width 91 height 25
click at [256, 186] on link "B-V-5W0N1Y5" at bounding box center [255, 186] width 70 height 12
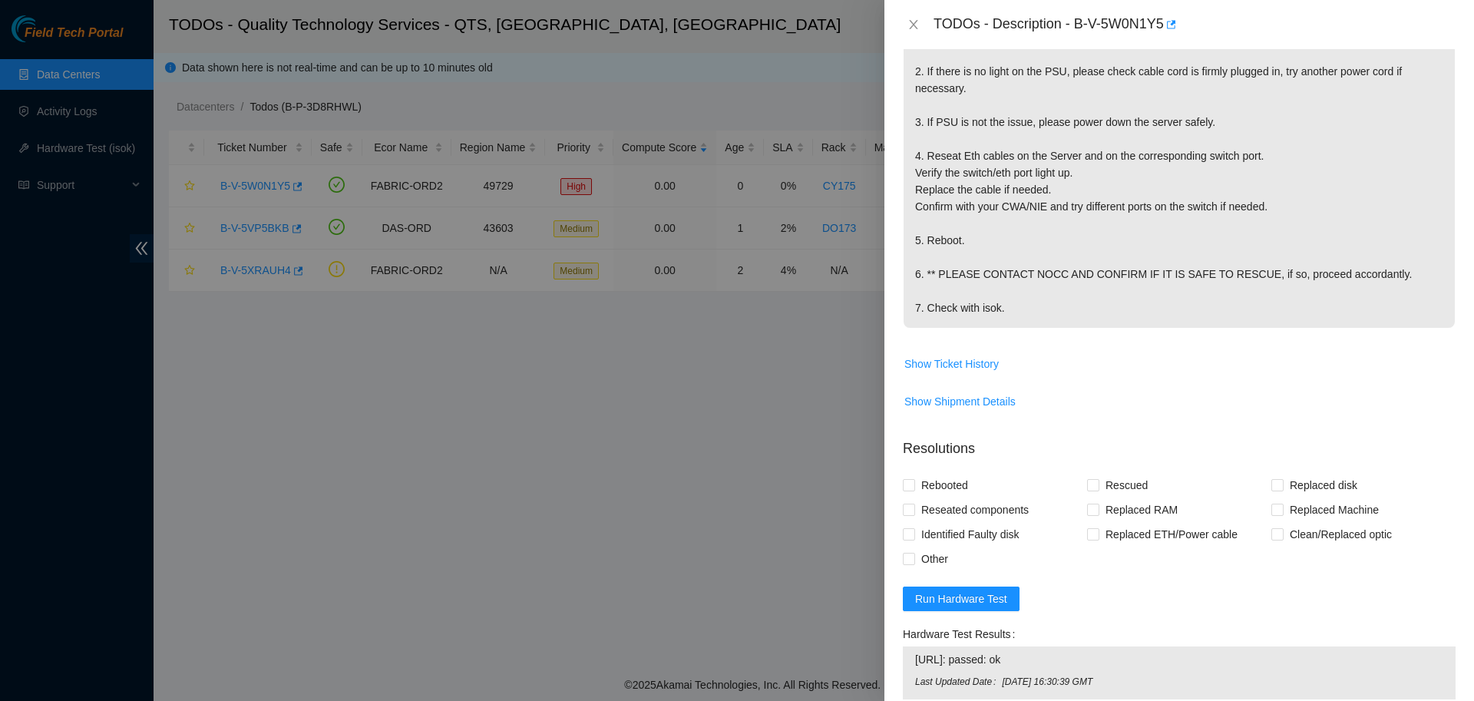
scroll to position [350, 0]
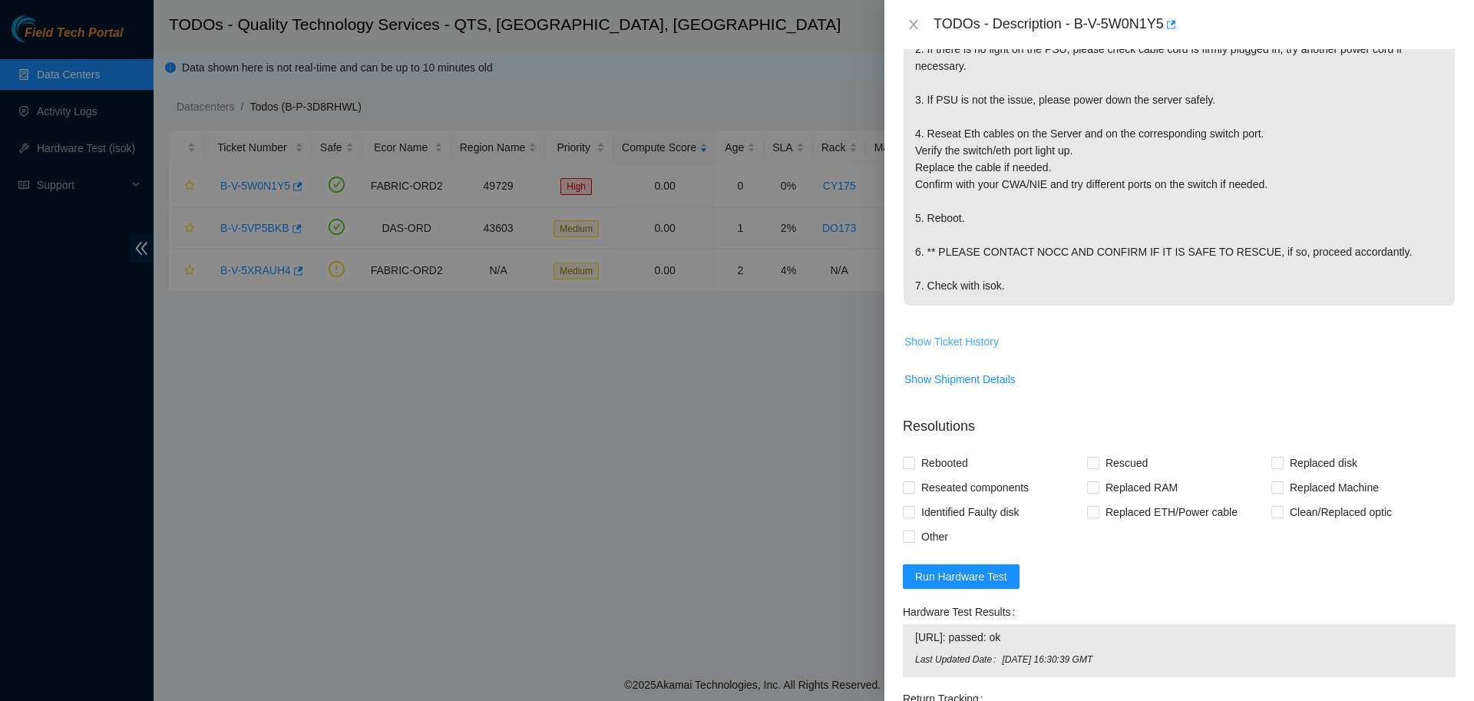
click at [964, 350] on span "Show Ticket History" at bounding box center [951, 341] width 94 height 17
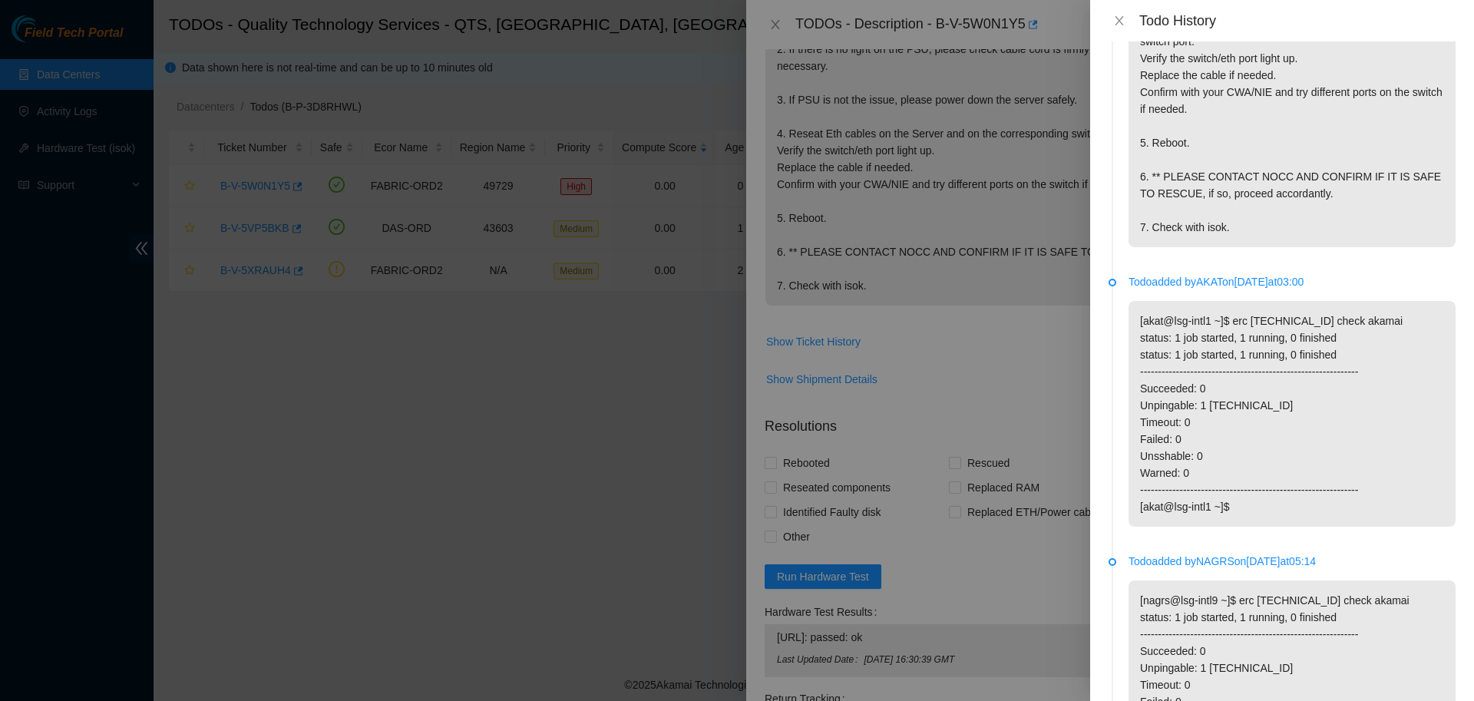
scroll to position [0, 0]
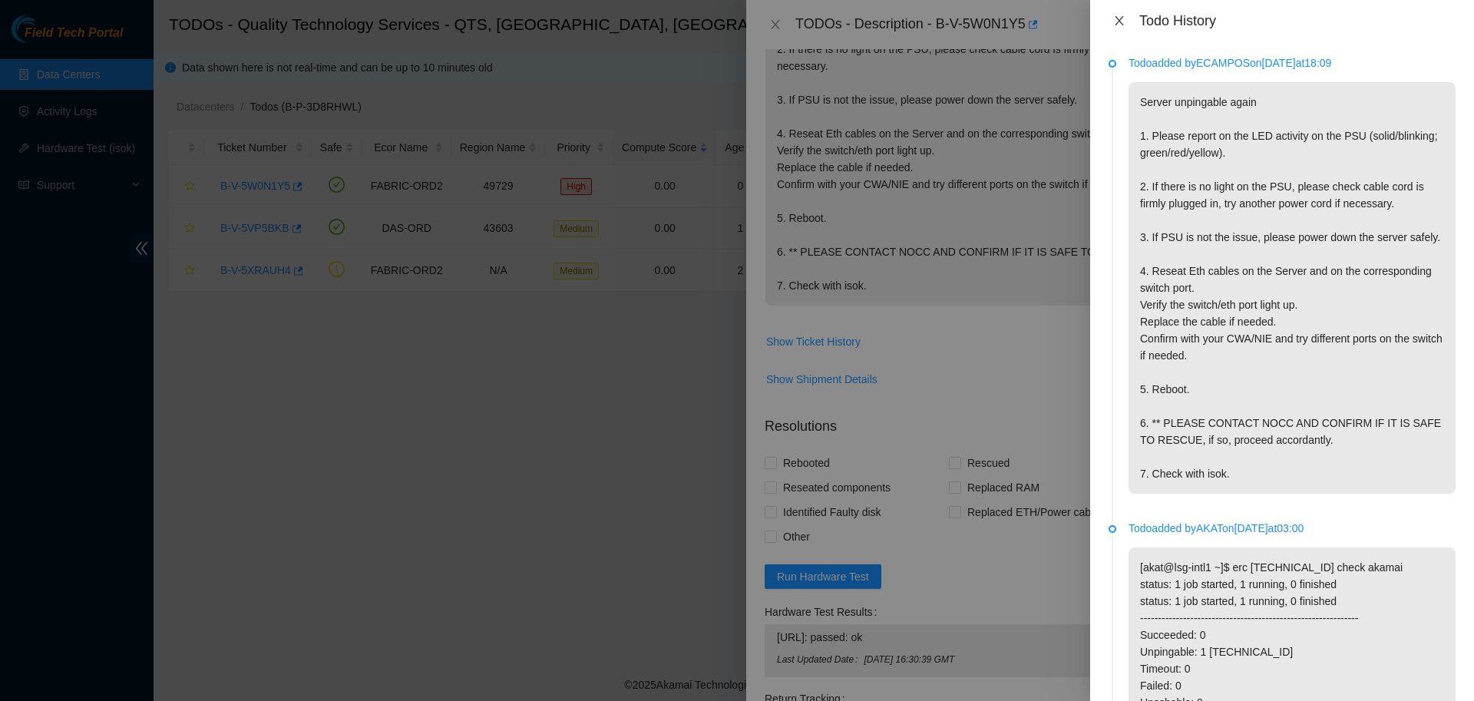
click at [1118, 19] on icon "close" at bounding box center [1118, 20] width 8 height 9
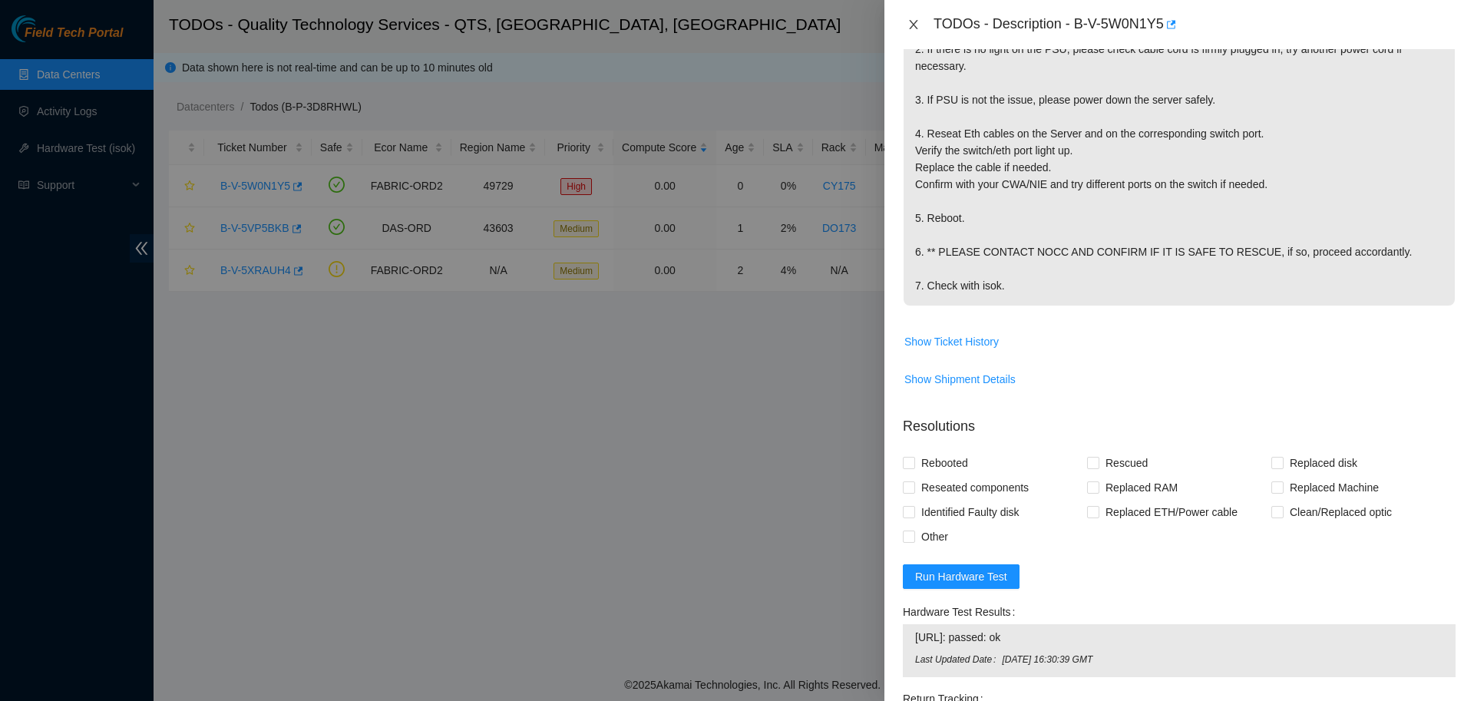
click at [912, 27] on icon "close" at bounding box center [913, 24] width 12 height 12
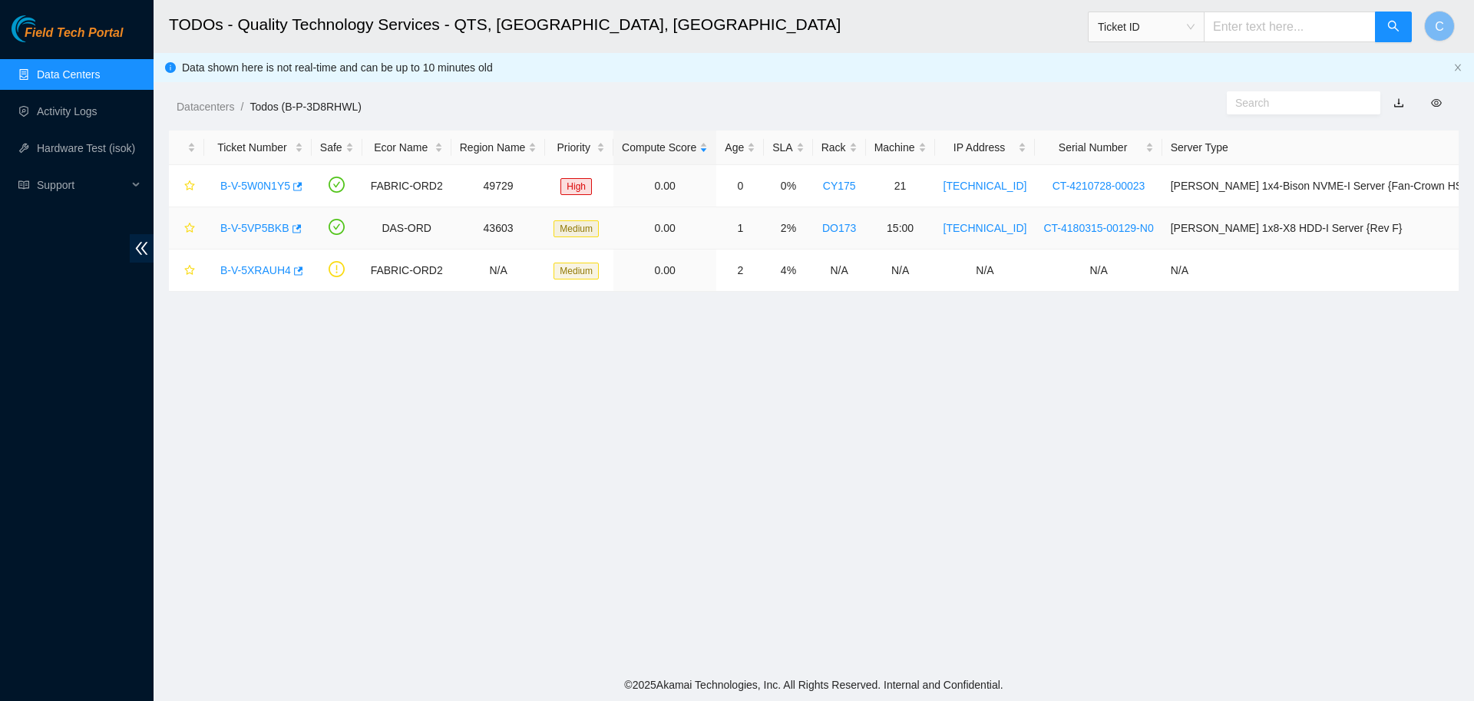
scroll to position [140, 0]
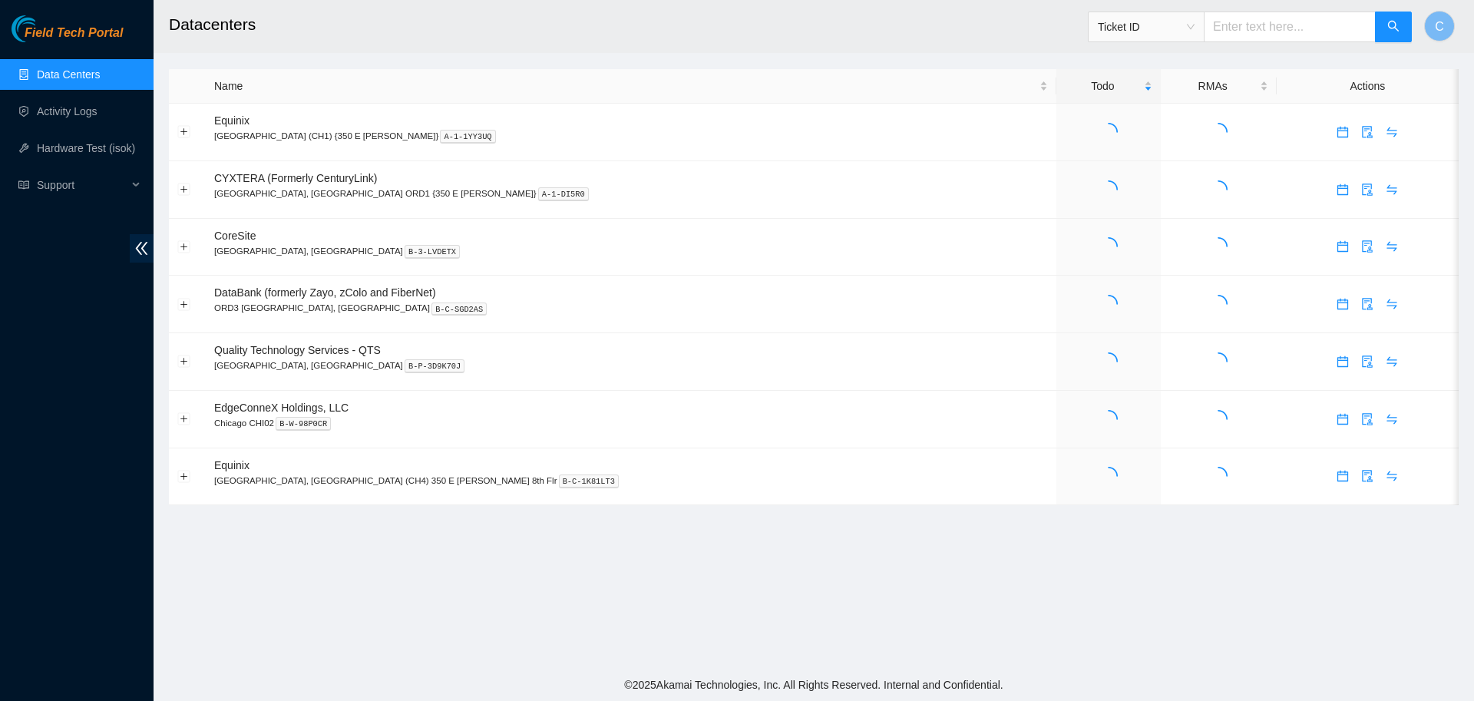
click at [1275, 21] on input "text" at bounding box center [1289, 27] width 172 height 31
paste input "B-V-5TX6WPB"
type input "B-V-5TX6WPB"
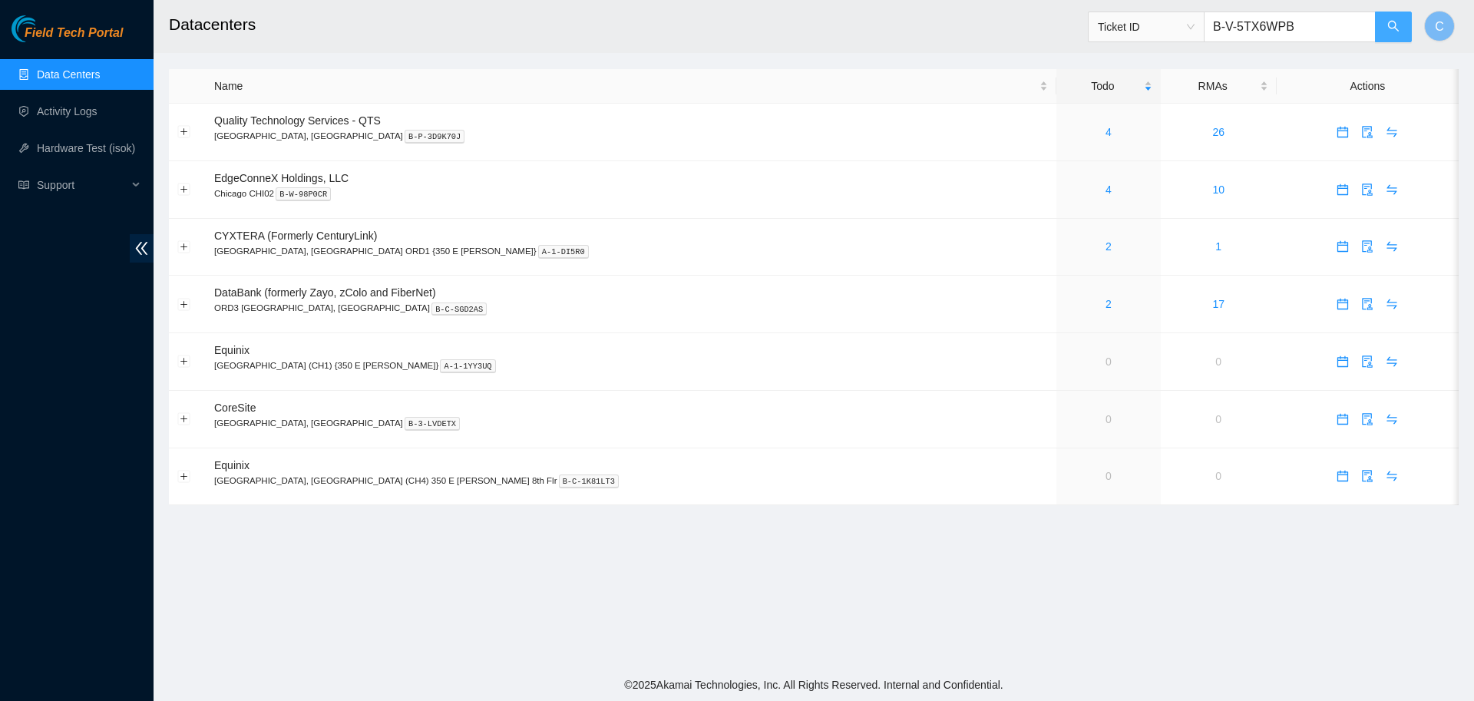
click at [1380, 40] on button "button" at bounding box center [1393, 27] width 37 height 31
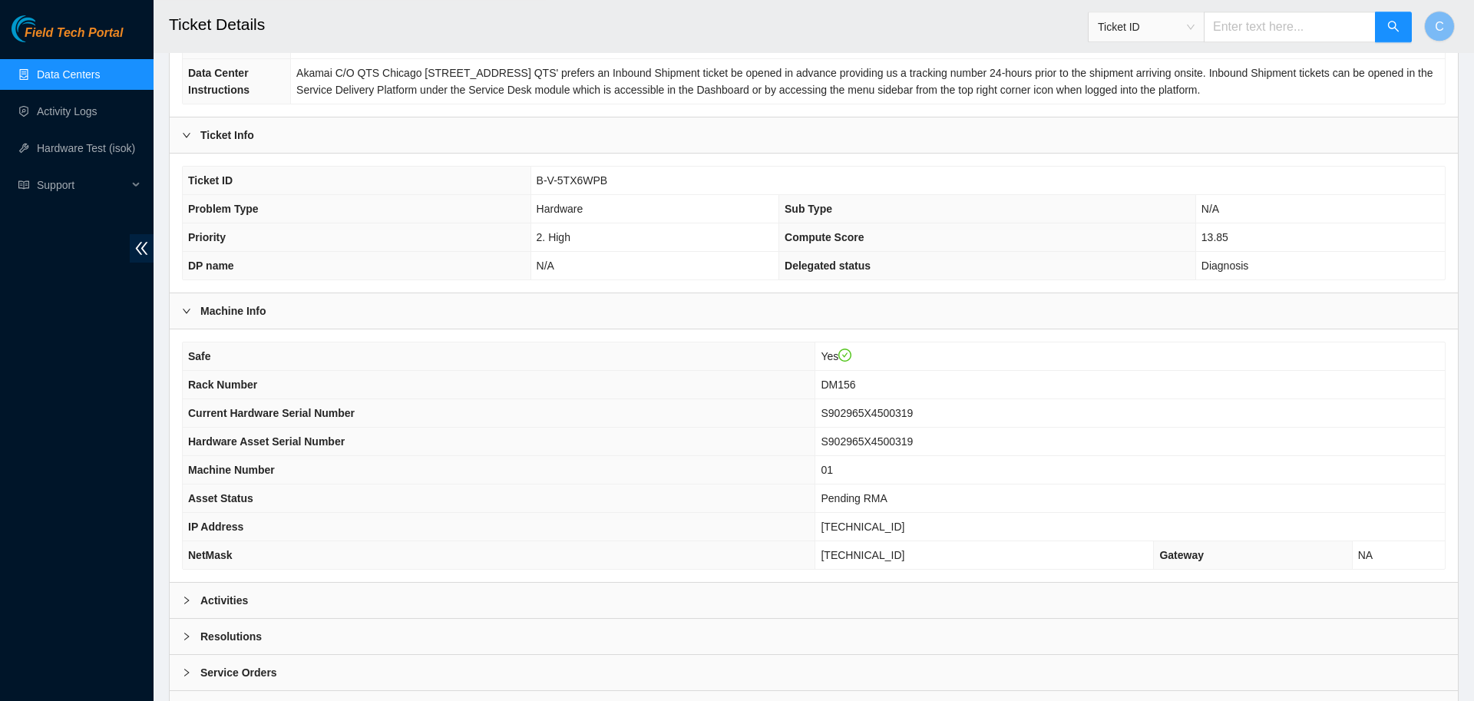
scroll to position [290, 0]
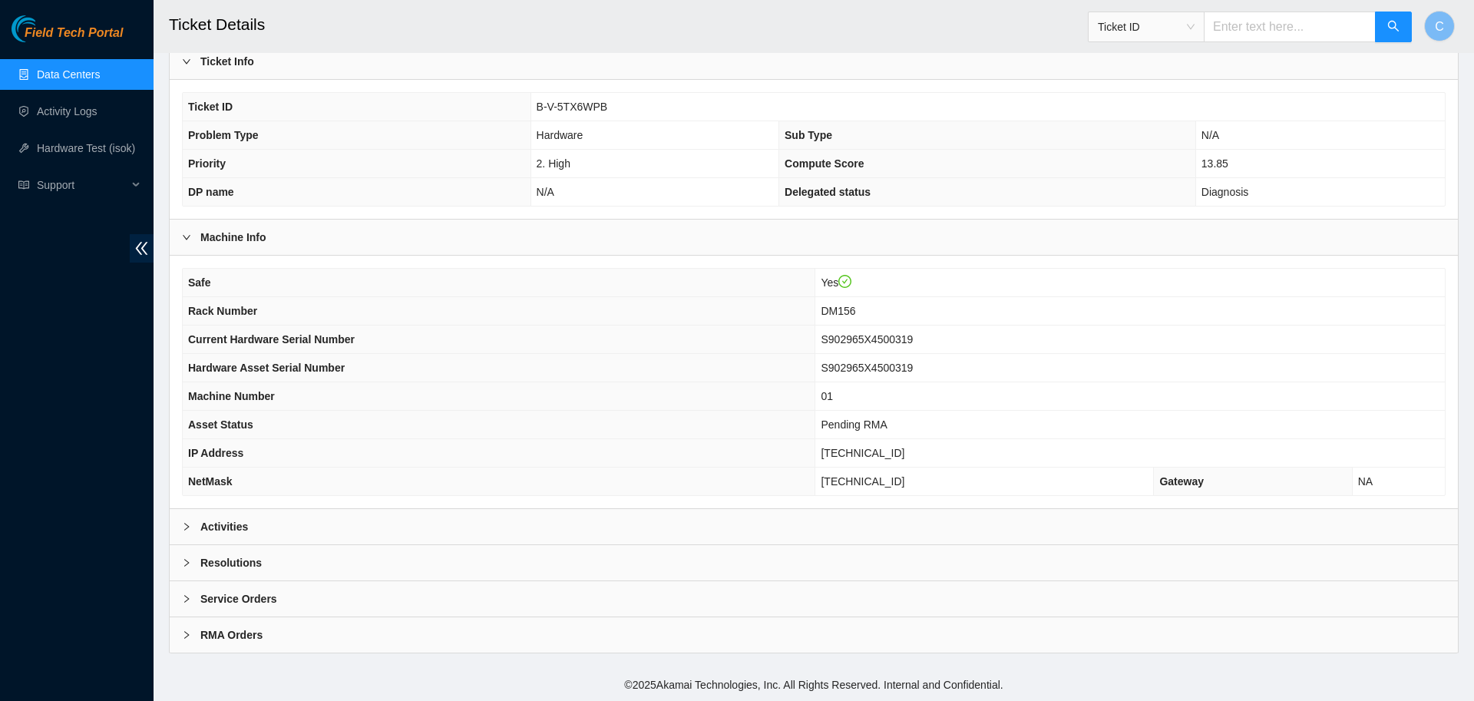
click at [229, 534] on b "Activities" at bounding box center [224, 526] width 48 height 17
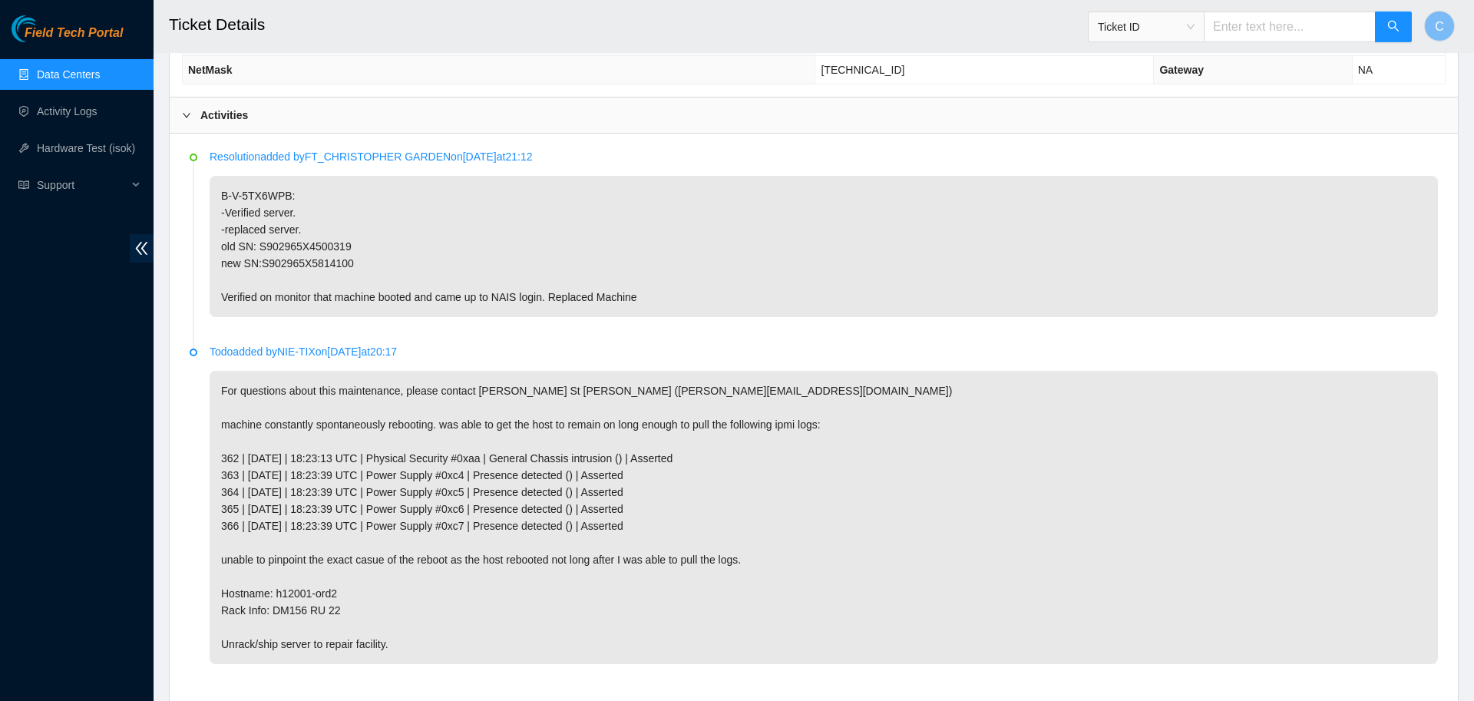
scroll to position [702, 0]
drag, startPoint x: 258, startPoint y: 243, endPoint x: 351, endPoint y: 241, distance: 93.6
click at [351, 241] on p "B-V-5TX6WPB: -Verified server. -replaced server. old SN: S902965X4500319 new SN…" at bounding box center [824, 245] width 1228 height 141
copy p "S902965X4500319"
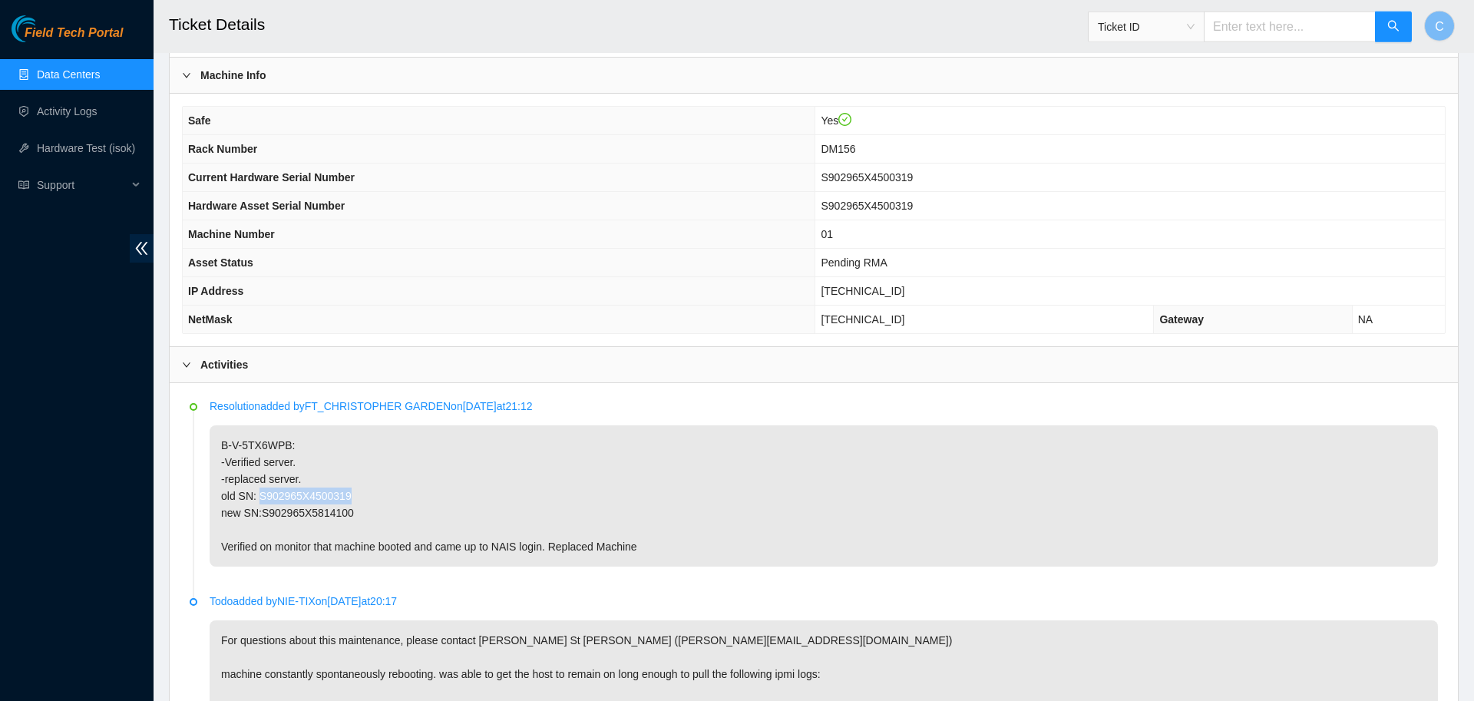
scroll to position [873, 0]
